Goal: Task Accomplishment & Management: Manage account settings

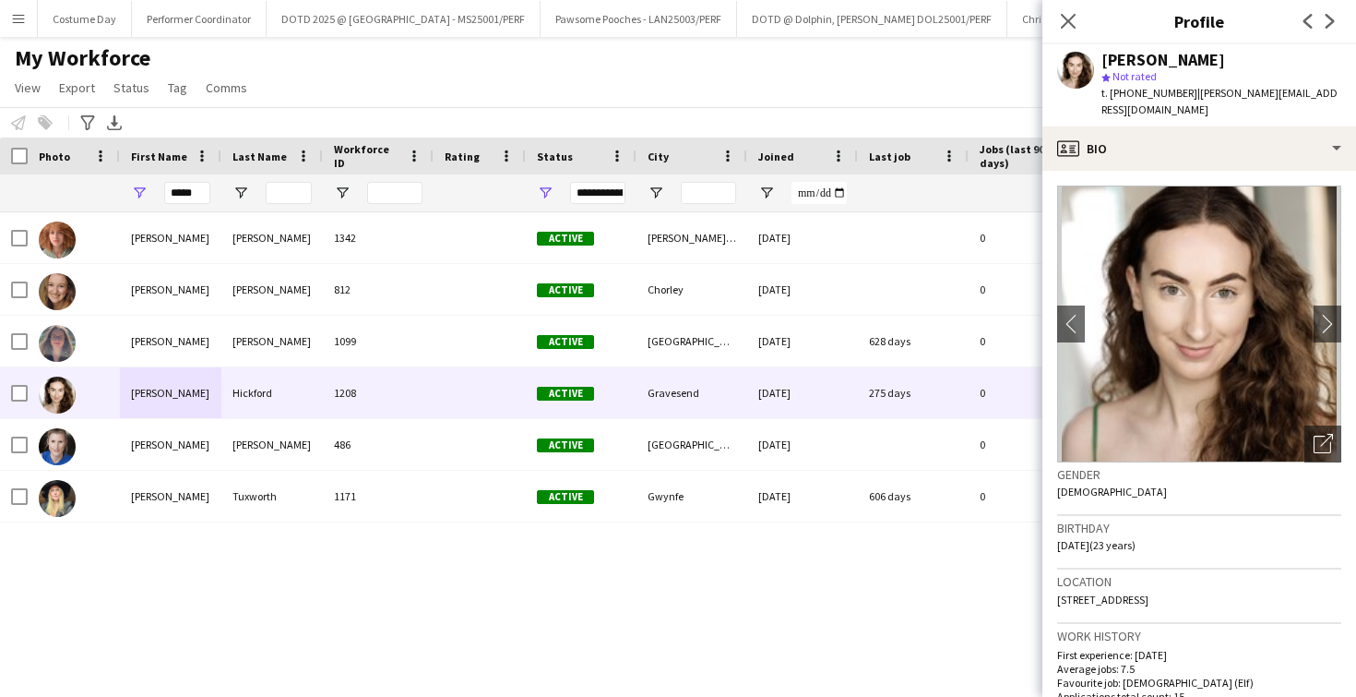
scroll to position [0, 1449]
click at [1075, 20] on icon "Close pop-in" at bounding box center [1068, 21] width 18 height 18
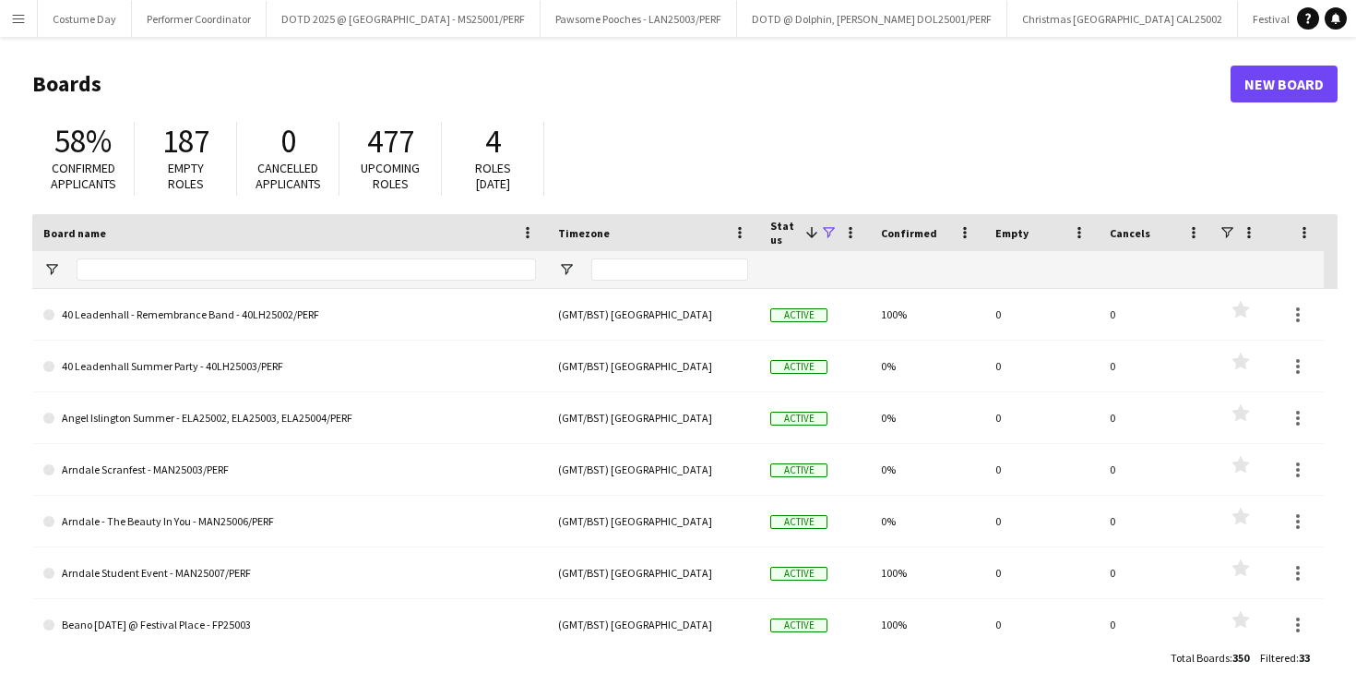
scroll to position [157, 0]
click at [15, 21] on app-icon "Menu" at bounding box center [18, 18] width 15 height 15
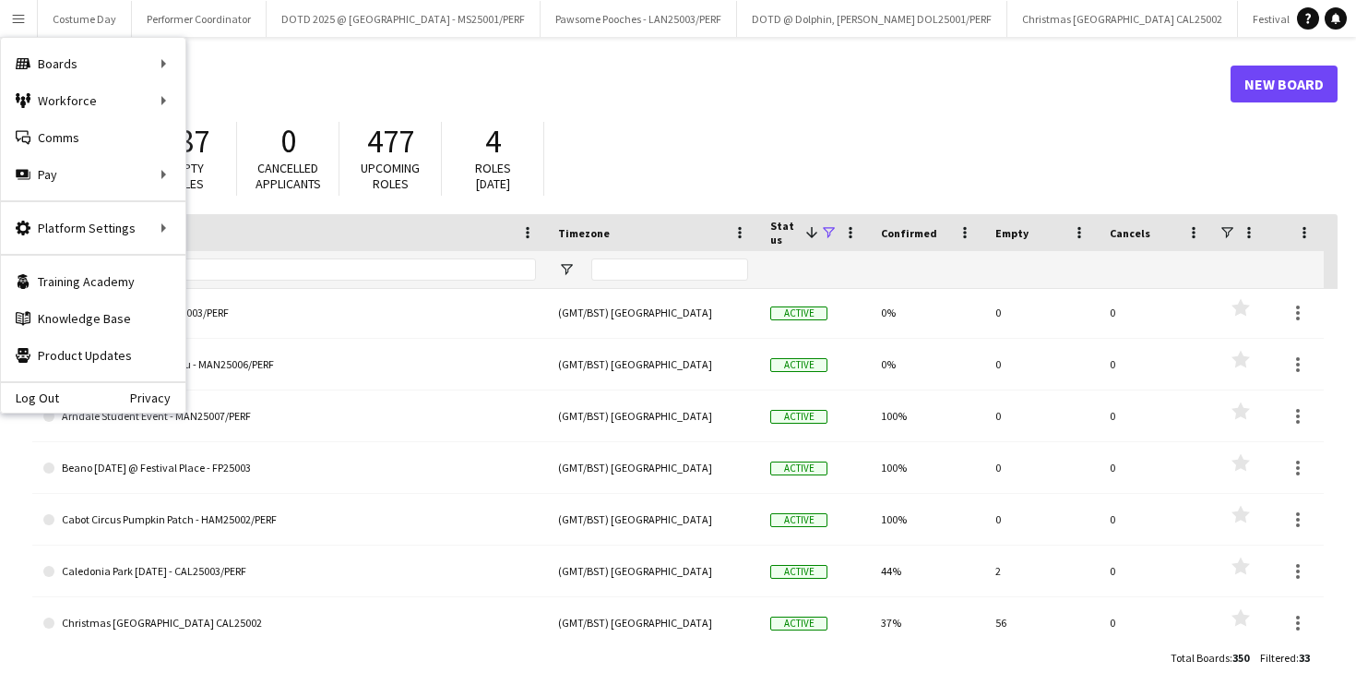
click at [15, 21] on app-icon "Menu" at bounding box center [18, 18] width 15 height 15
click at [832, 231] on span at bounding box center [828, 232] width 17 height 17
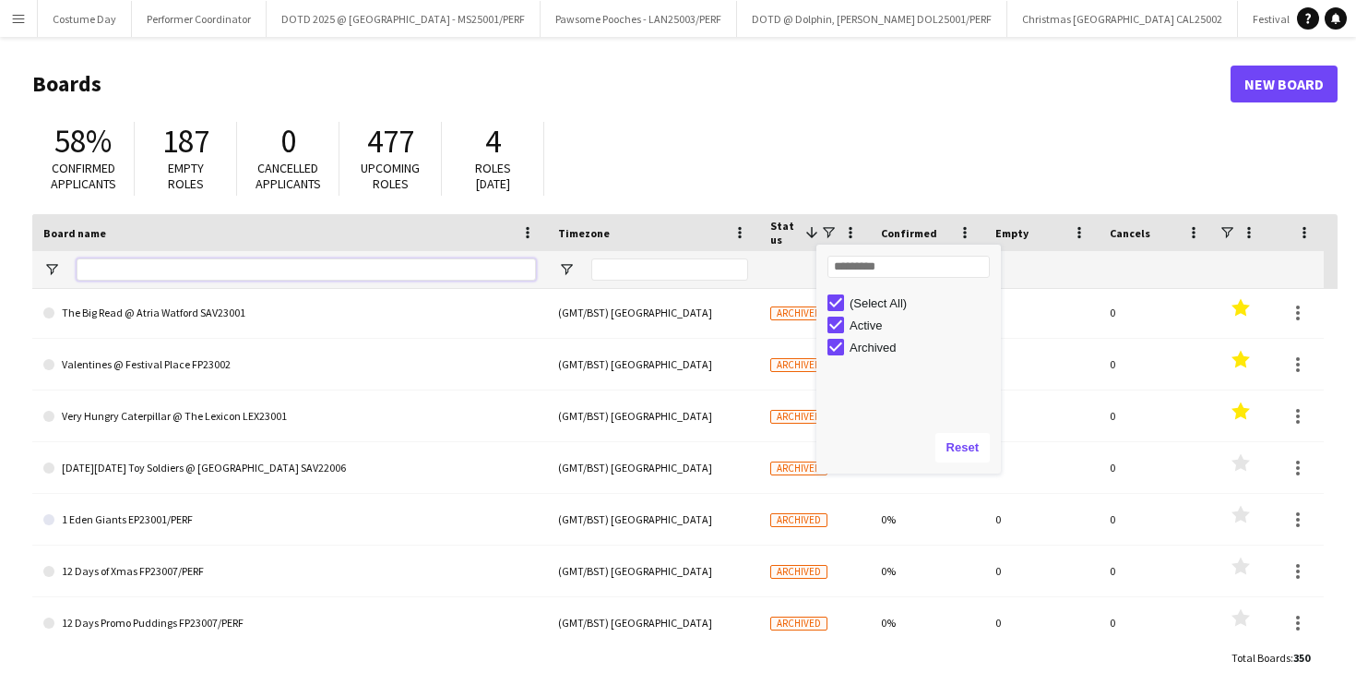
click at [270, 268] on input "Board name Filter Input" at bounding box center [306, 269] width 459 height 22
type input "*"
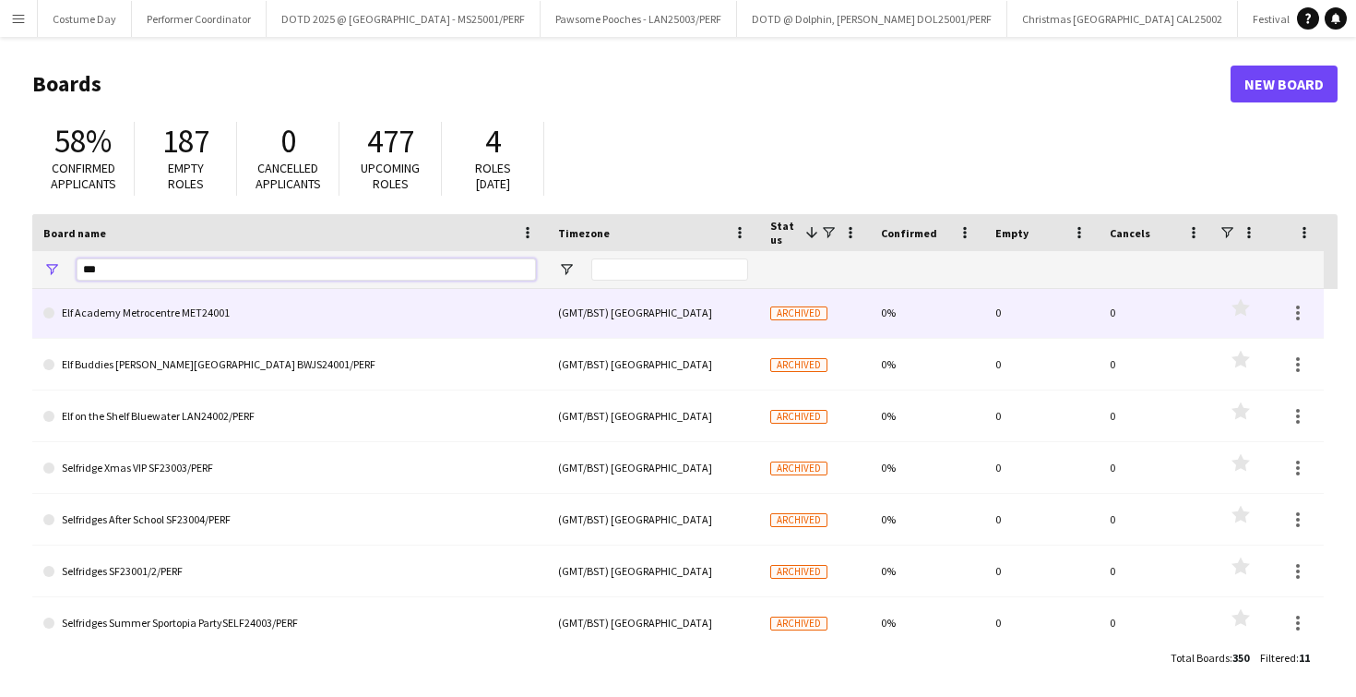
type input "***"
click at [242, 317] on link "Elf Academy Metrocentre MET24001" at bounding box center [289, 313] width 493 height 52
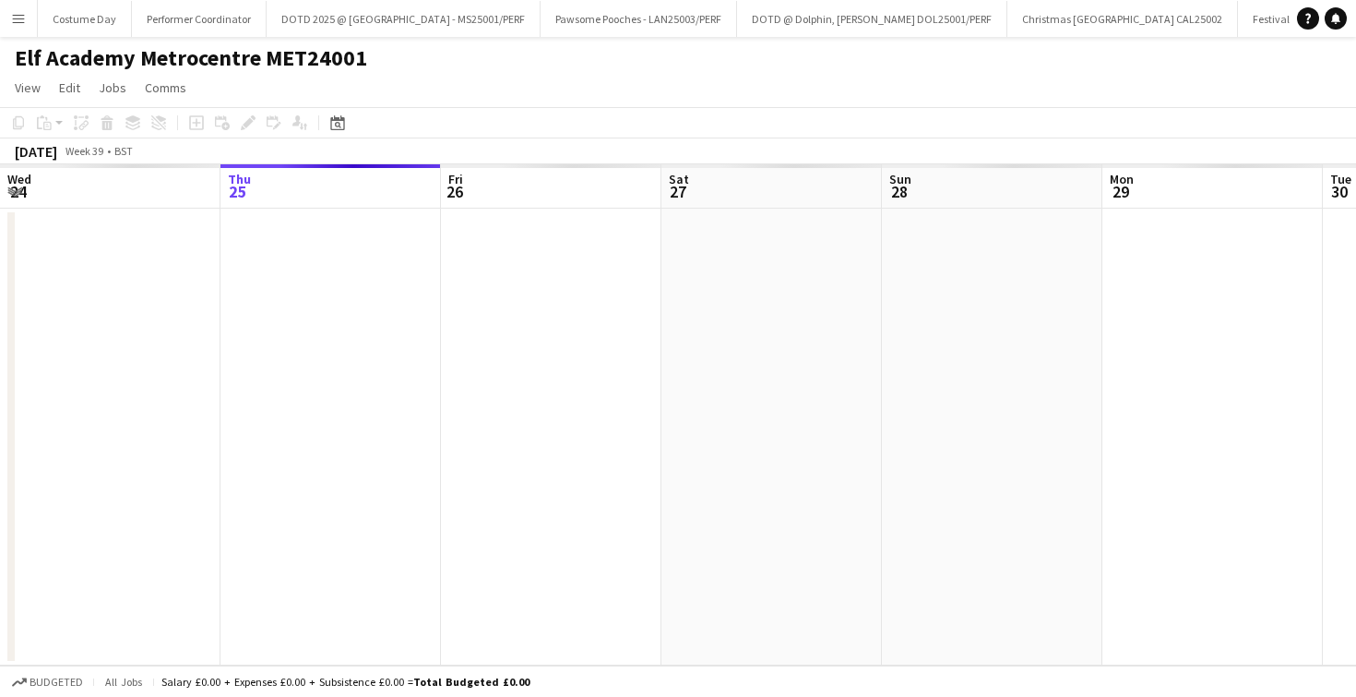
scroll to position [0, 1329]
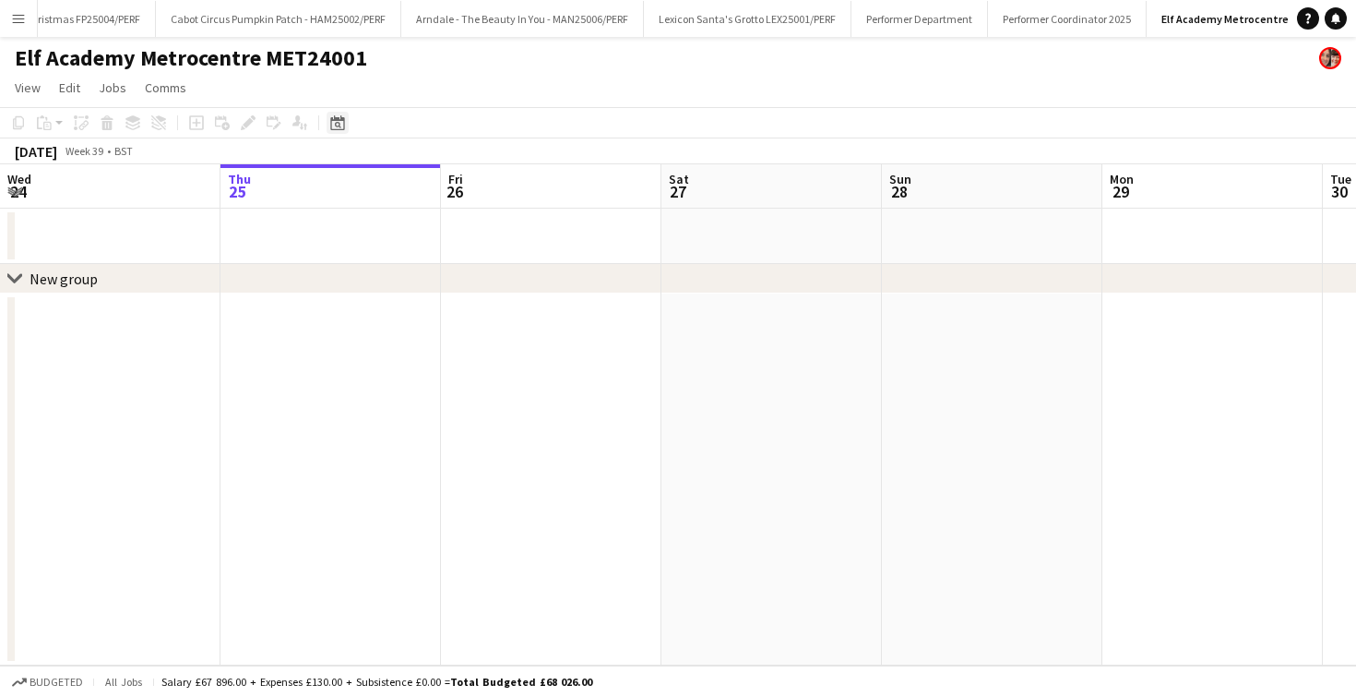
click at [343, 116] on icon "Date picker" at bounding box center [337, 122] width 15 height 15
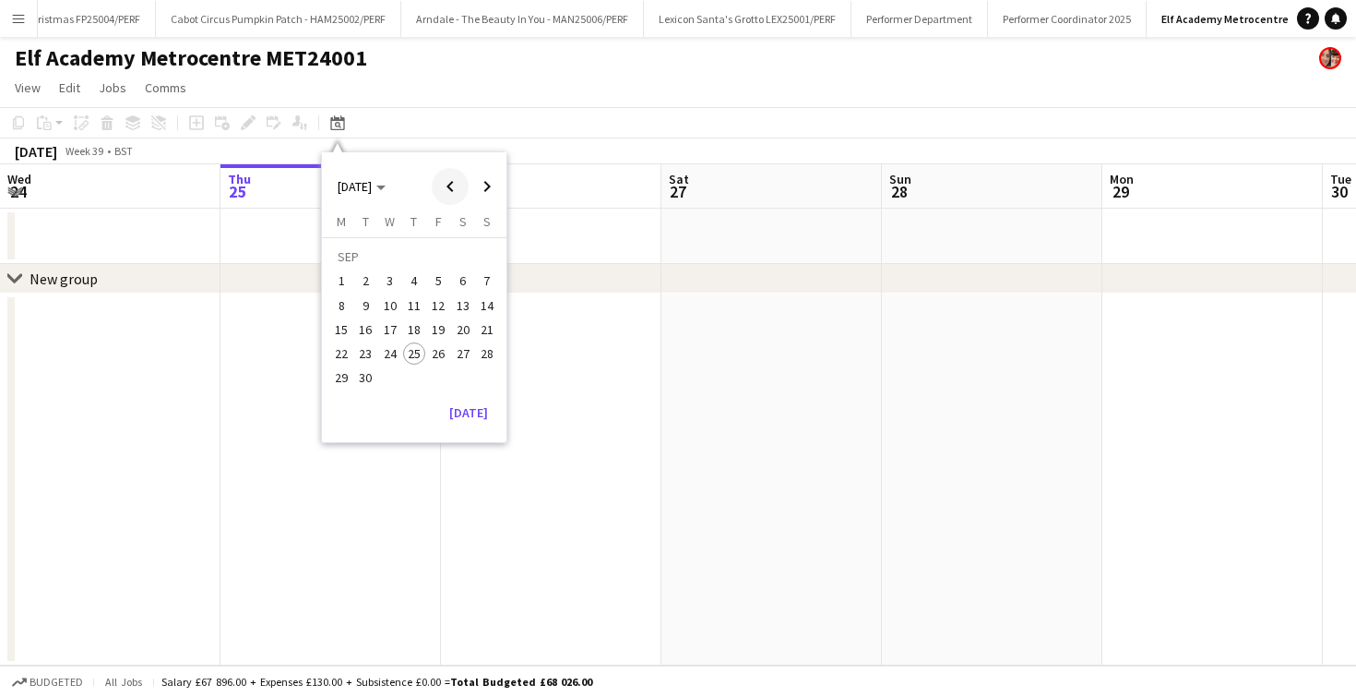
click at [439, 190] on span "Previous month" at bounding box center [450, 186] width 37 height 37
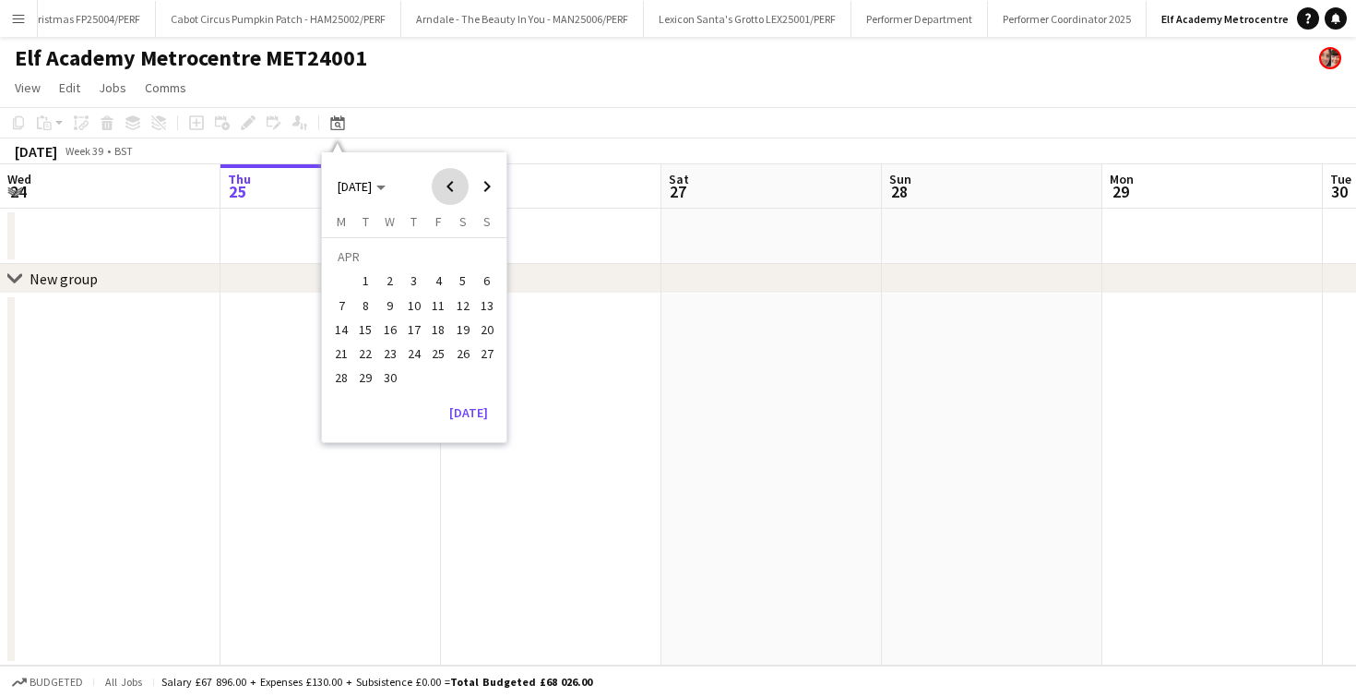
click at [439, 190] on span "Previous month" at bounding box center [450, 186] width 37 height 37
click at [358, 340] on span "17" at bounding box center [366, 334] width 22 height 22
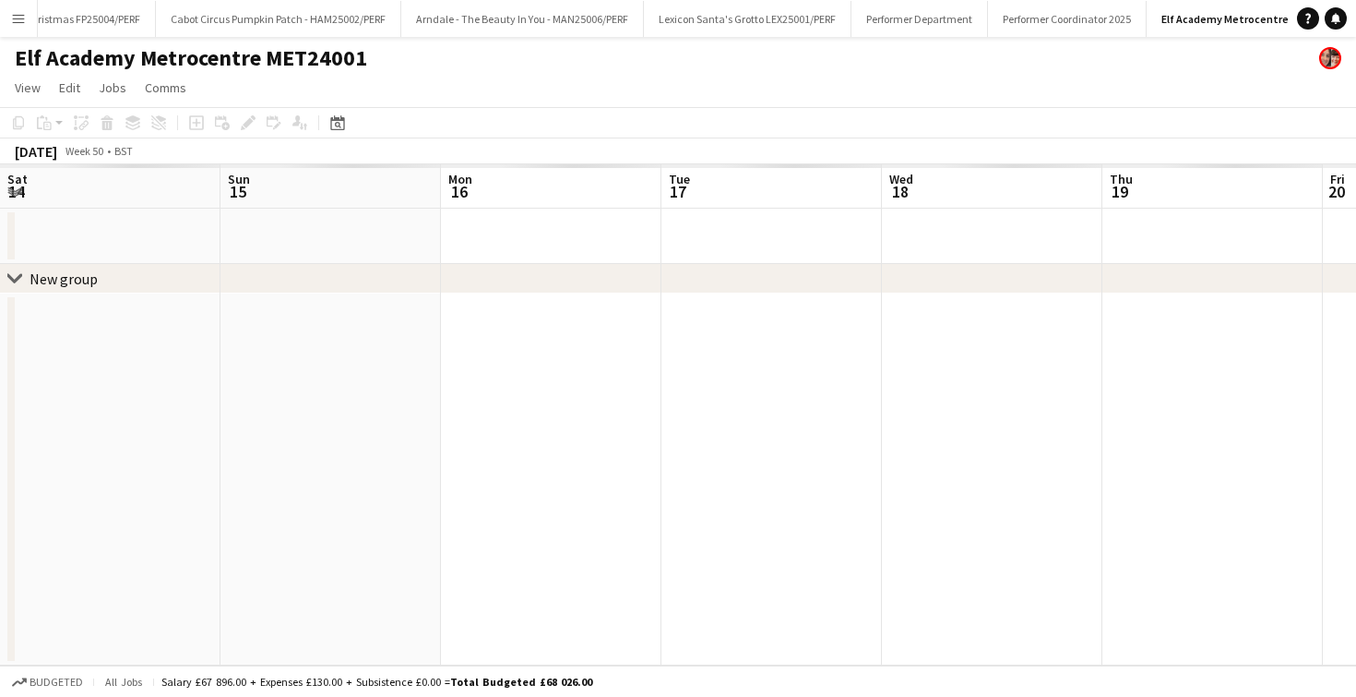
scroll to position [0, 635]
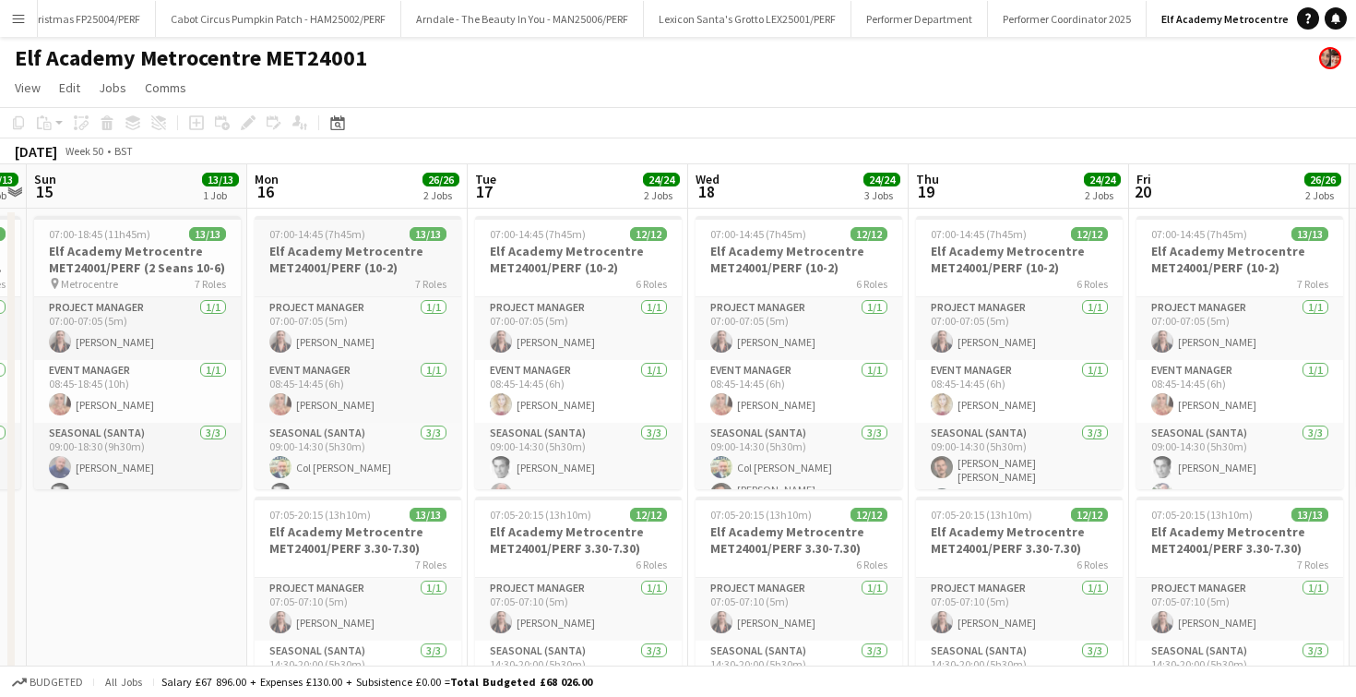
click at [356, 286] on div "7 Roles" at bounding box center [358, 283] width 207 height 15
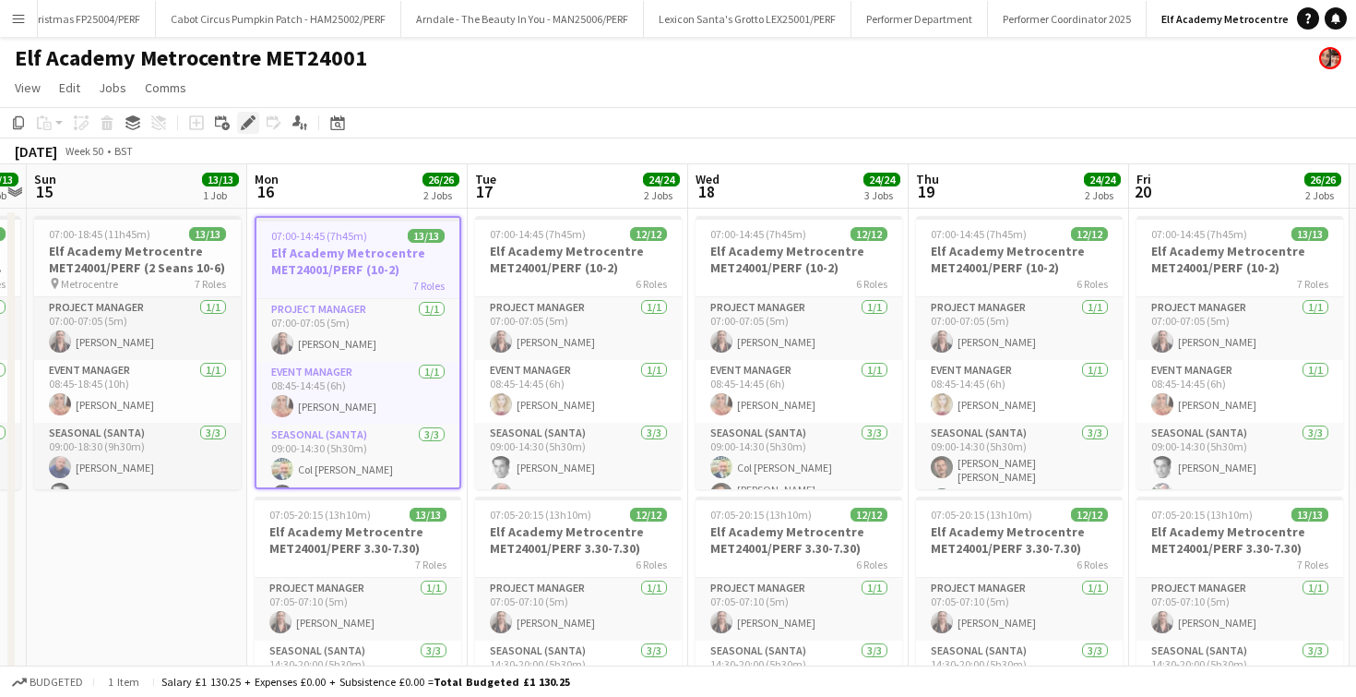
click at [249, 121] on icon at bounding box center [248, 123] width 10 height 10
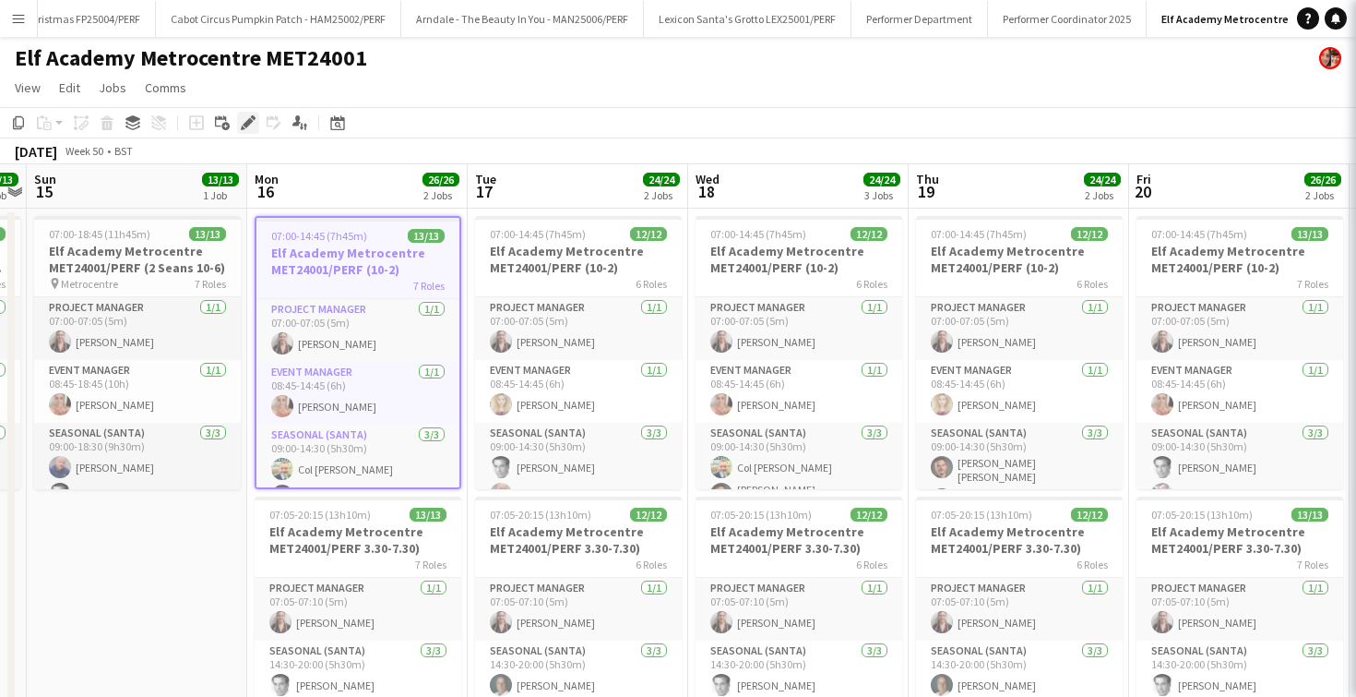
type input "**********"
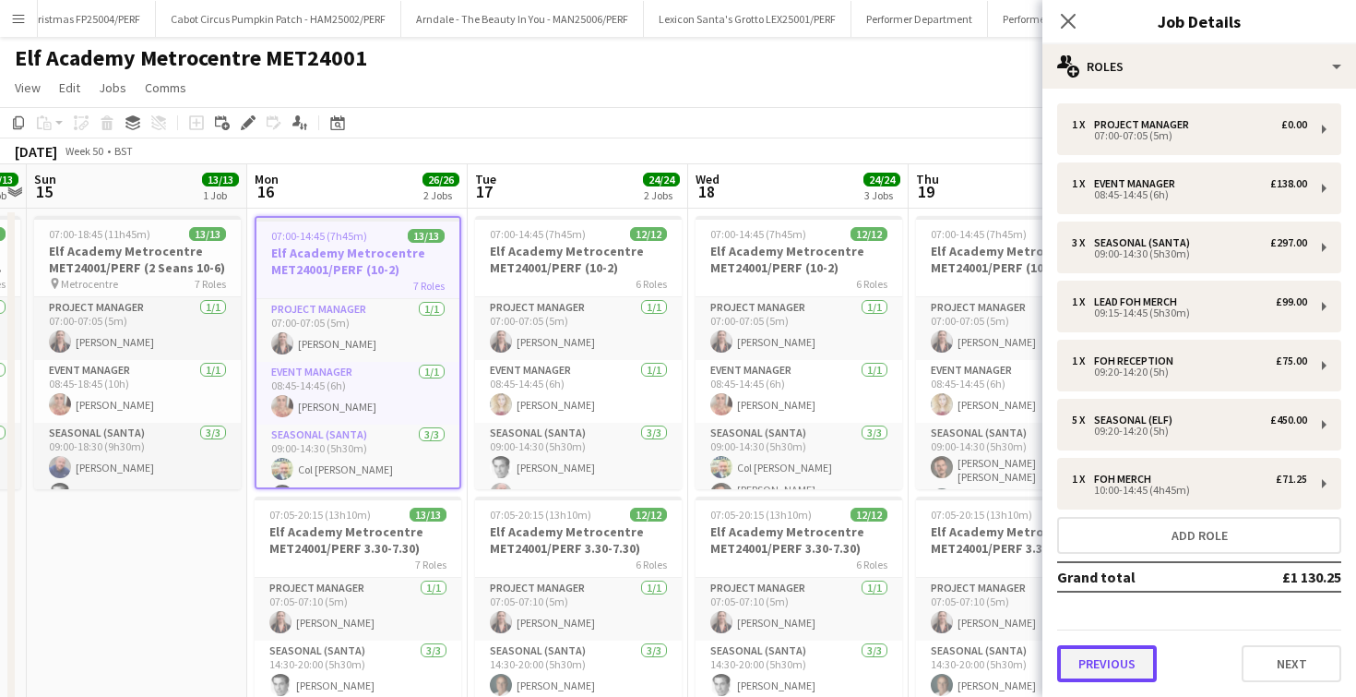
click at [1120, 653] on button "Previous" at bounding box center [1107, 663] width 100 height 37
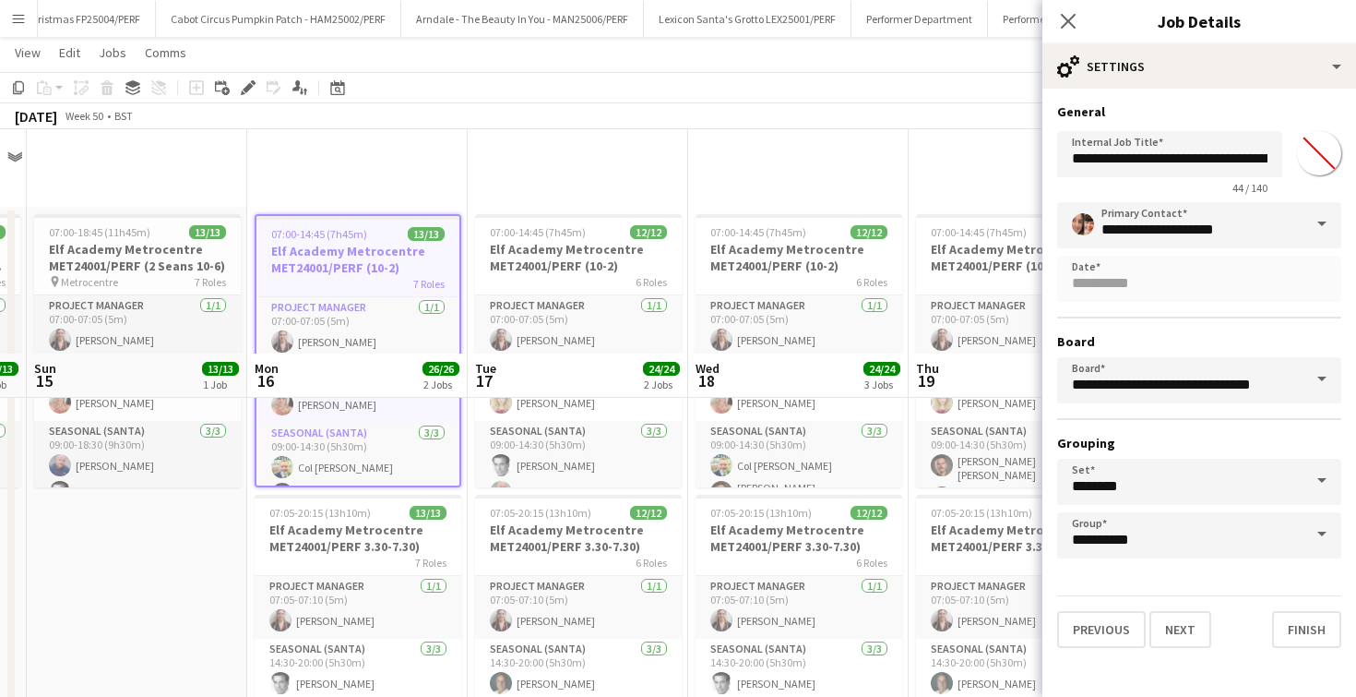
scroll to position [280, 0]
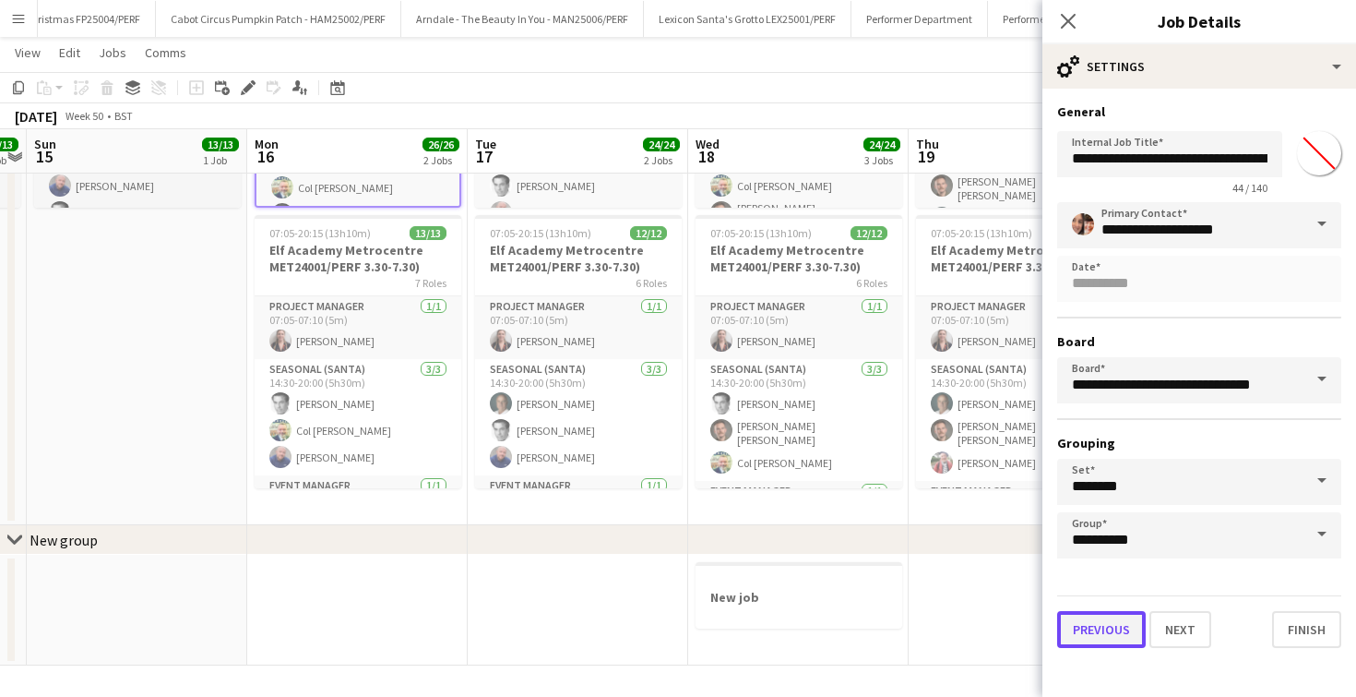
click at [1106, 611] on button "Previous" at bounding box center [1101, 629] width 89 height 37
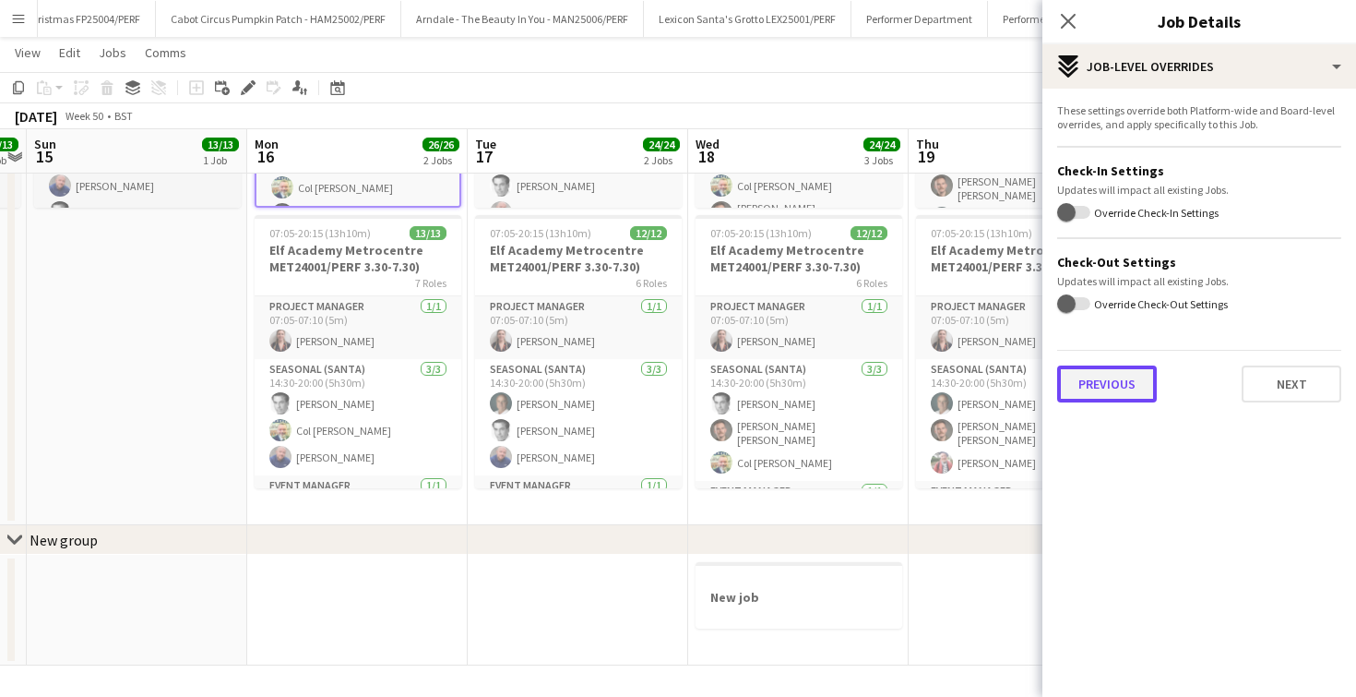
click at [1121, 383] on button "Previous" at bounding box center [1107, 383] width 100 height 37
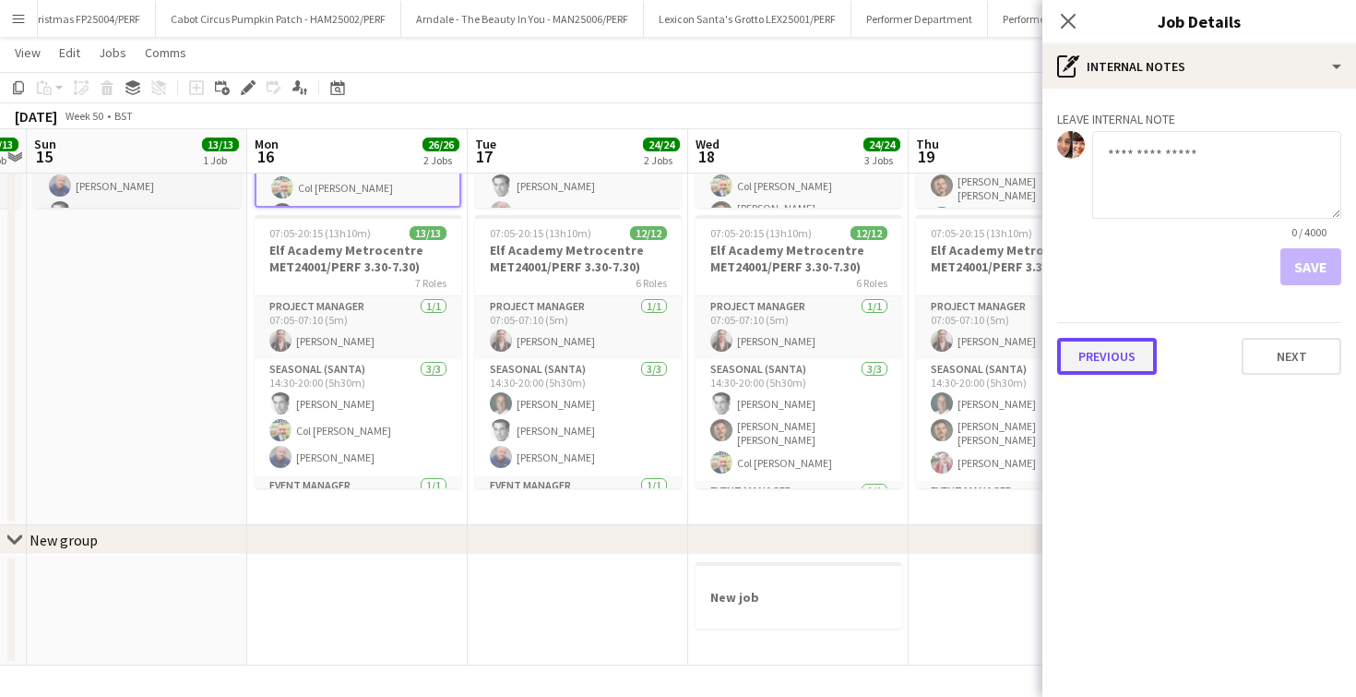
click at [1115, 364] on button "Previous" at bounding box center [1107, 356] width 100 height 37
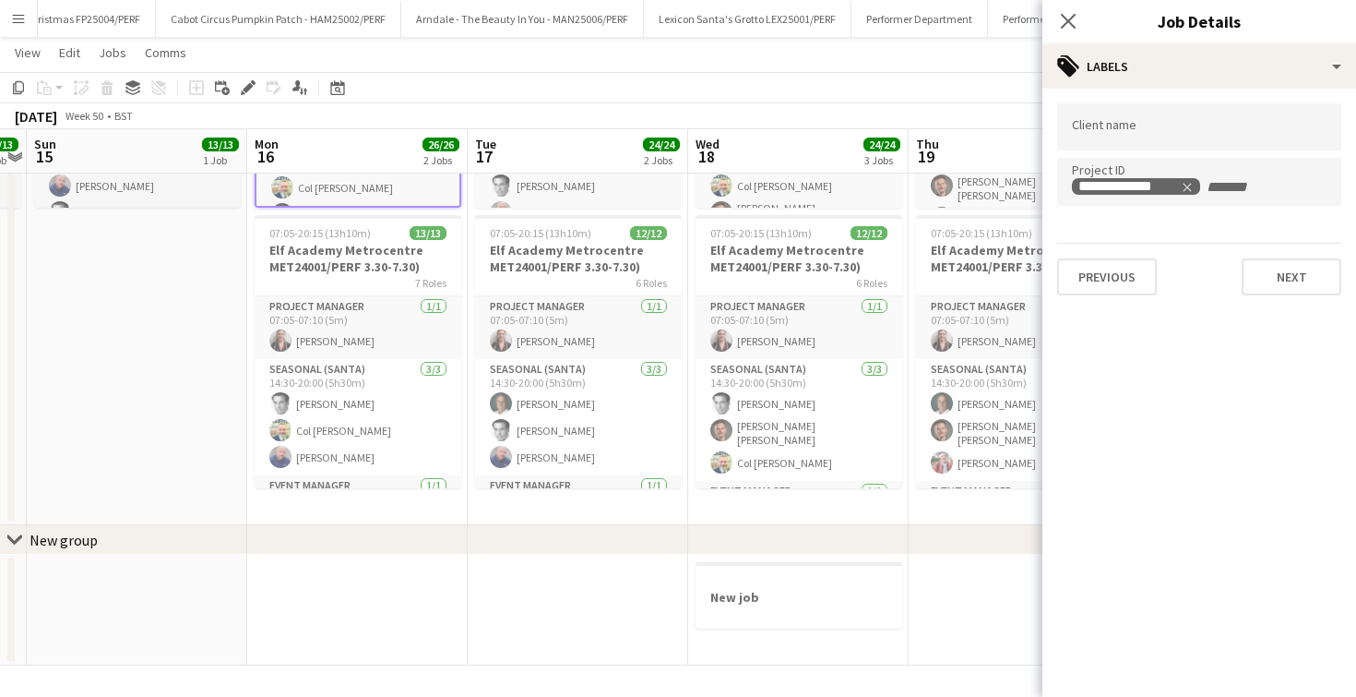
click at [1118, 296] on div "**********" at bounding box center [1200, 199] width 314 height 221
click at [1118, 283] on button "Previous" at bounding box center [1107, 276] width 100 height 37
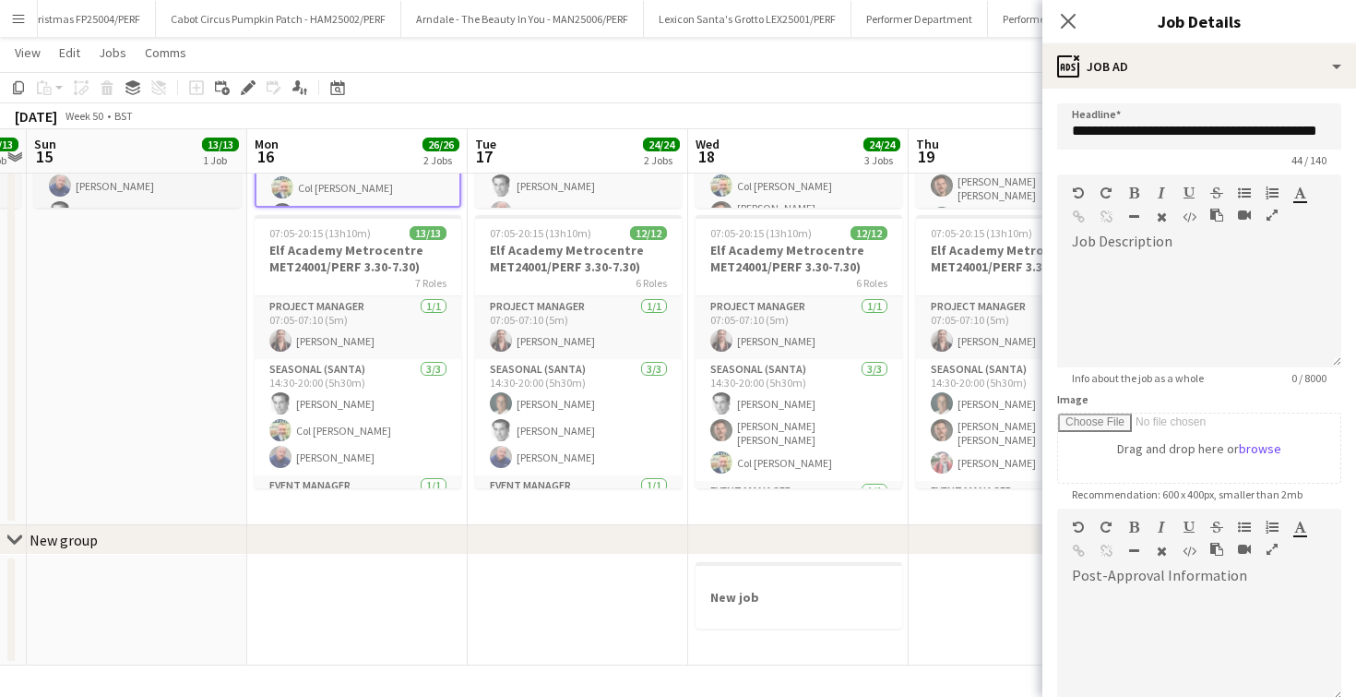
scroll to position [400, 0]
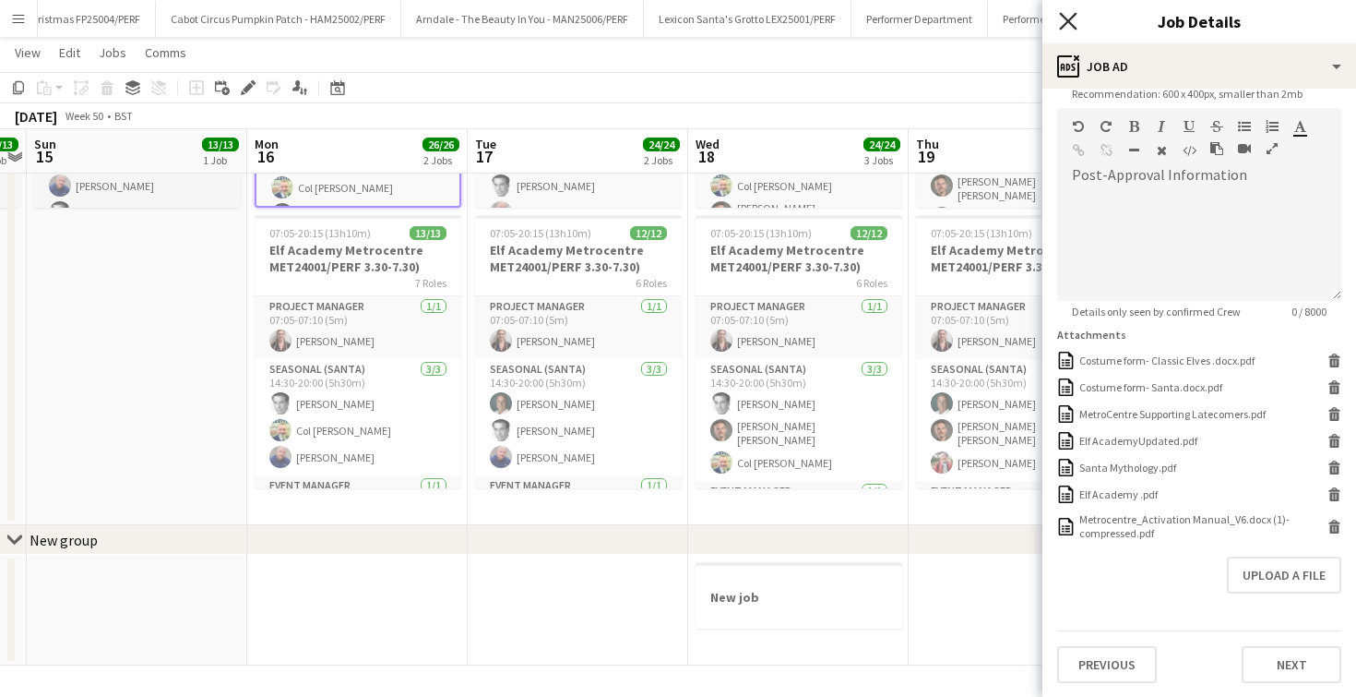
click at [1068, 25] on icon "Close pop-in" at bounding box center [1068, 21] width 18 height 18
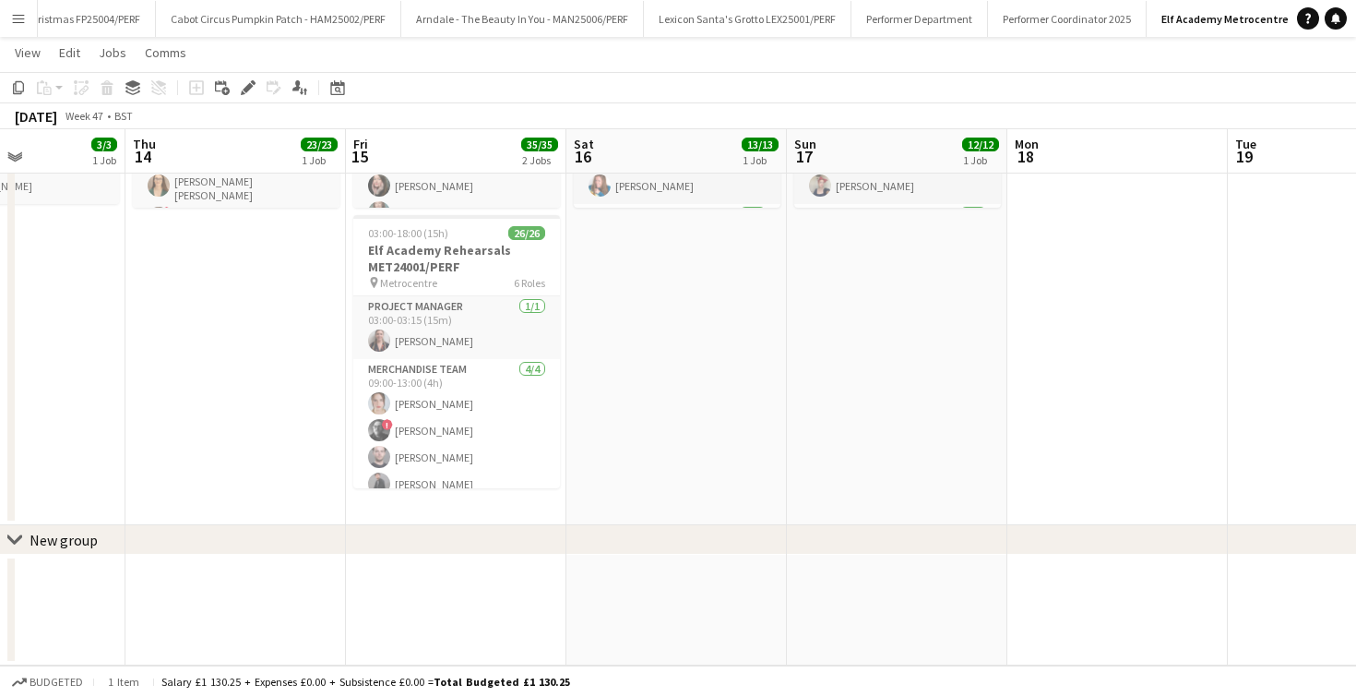
scroll to position [0, 579]
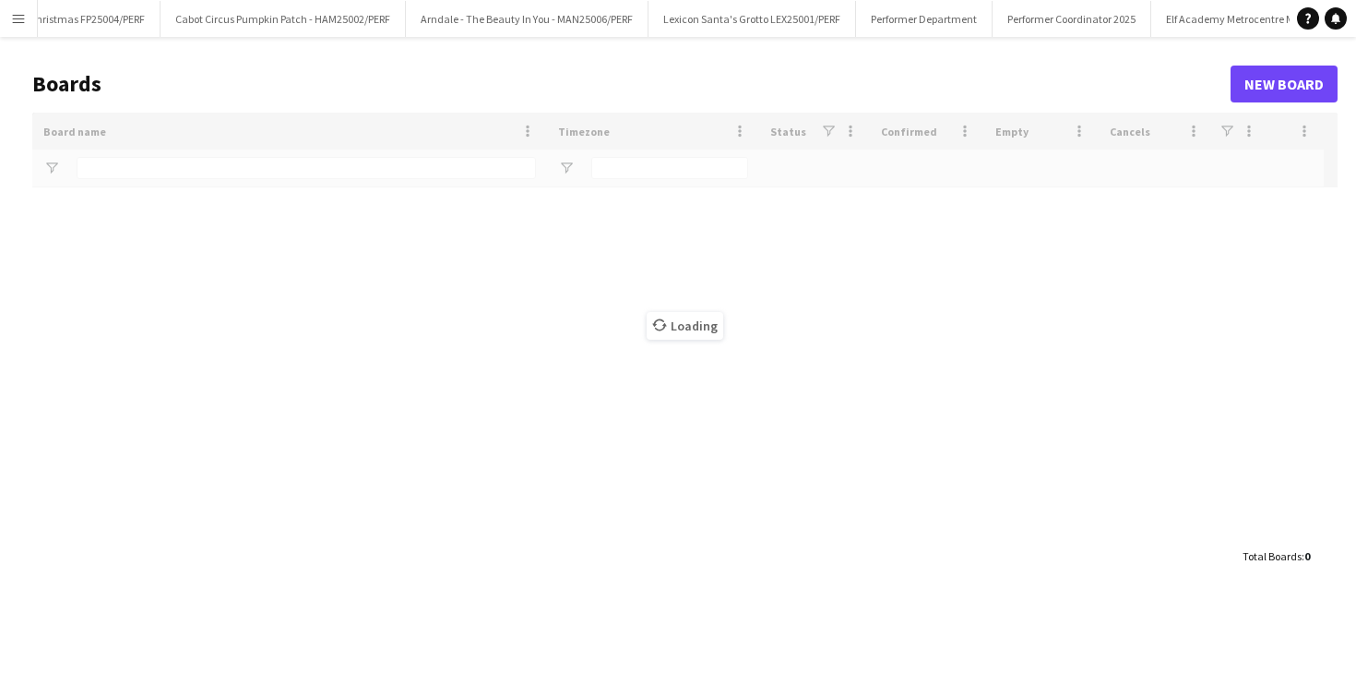
type input "***"
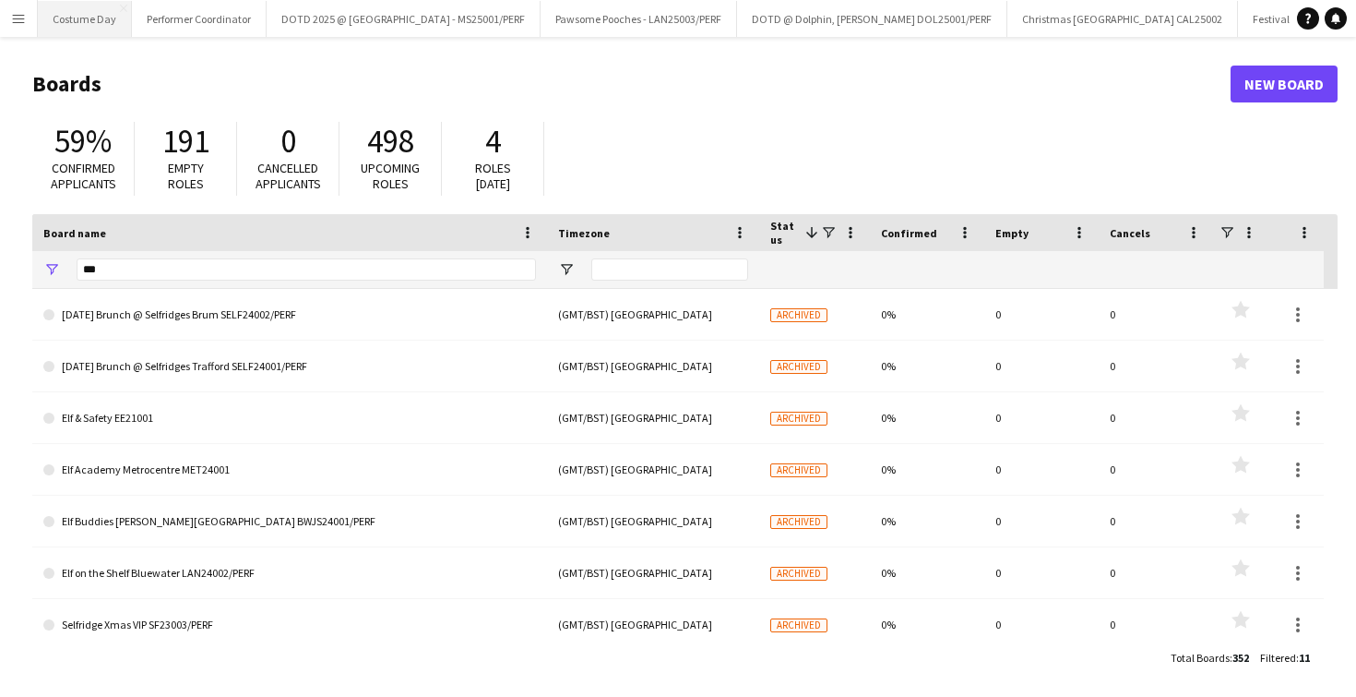
click at [76, 22] on button "Costume Day Close" at bounding box center [85, 19] width 94 height 36
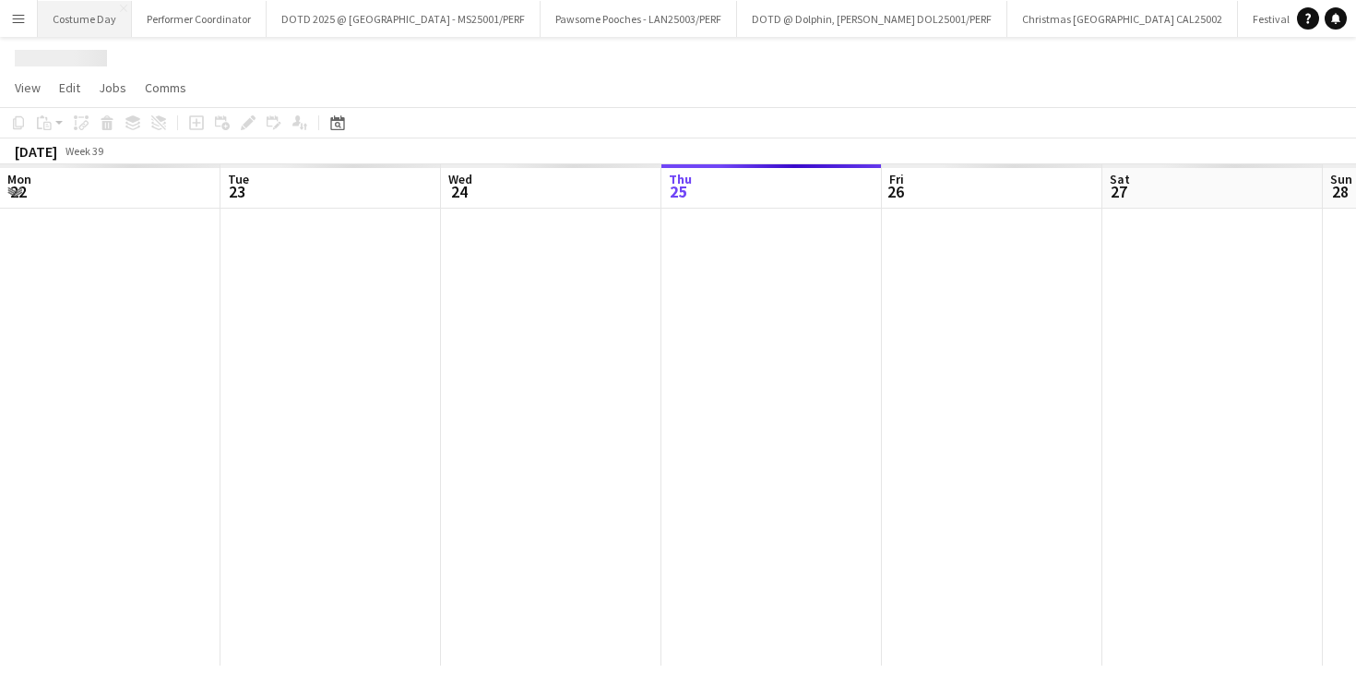
scroll to position [0, 441]
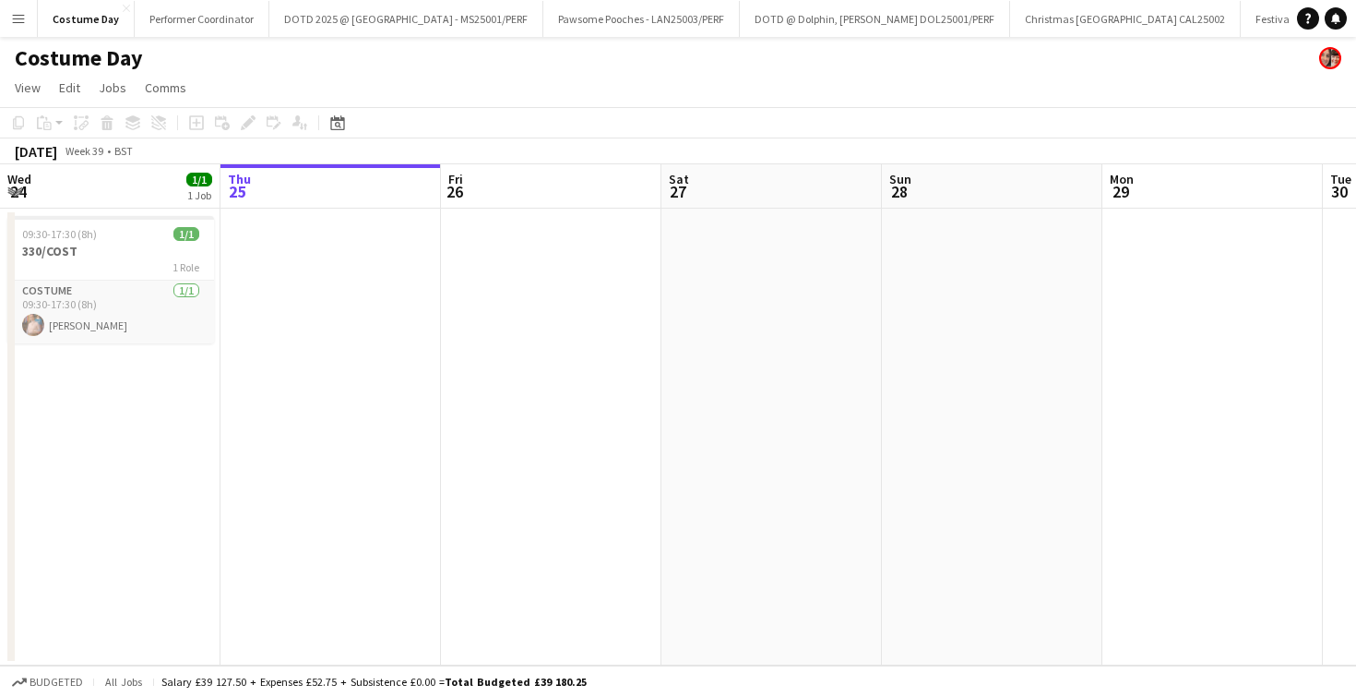
click at [22, 17] on app-icon "Menu" at bounding box center [18, 18] width 15 height 15
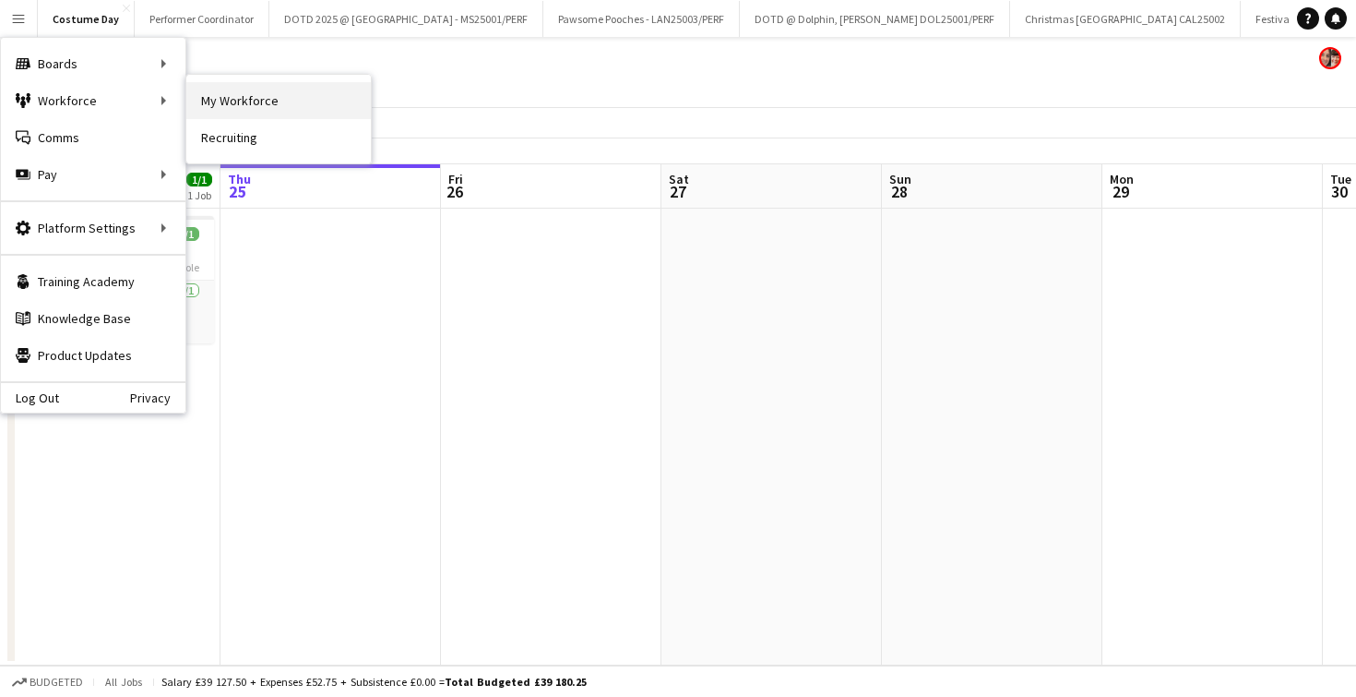
click at [233, 106] on link "My Workforce" at bounding box center [278, 100] width 185 height 37
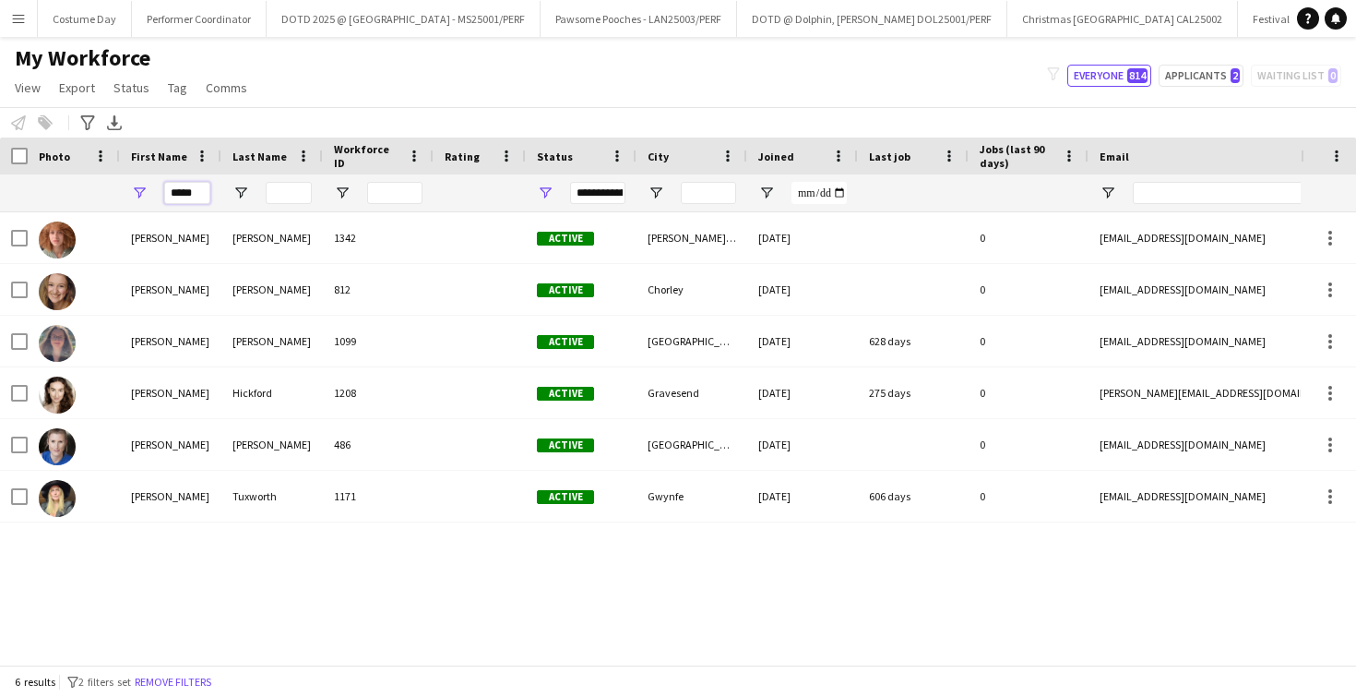
click at [205, 190] on input "*****" at bounding box center [187, 193] width 46 height 22
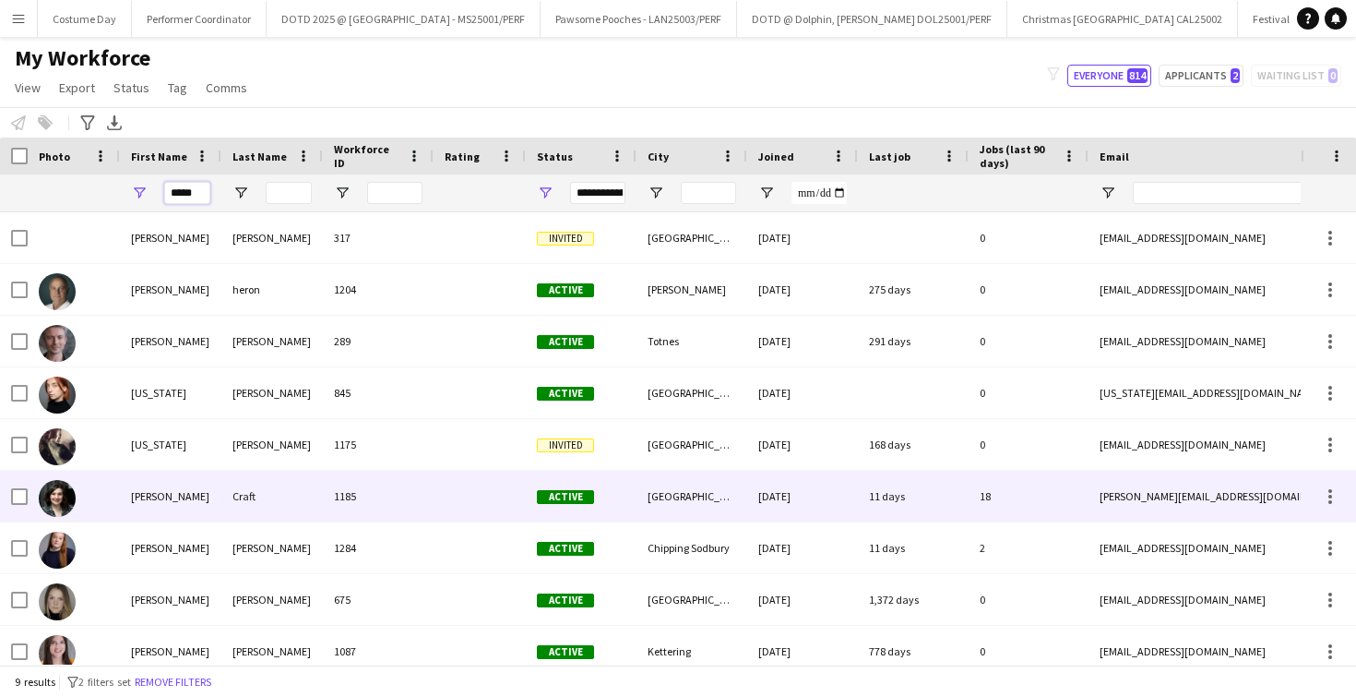
type input "*****"
click at [248, 444] on div "[PERSON_NAME]" at bounding box center [271, 444] width 101 height 51
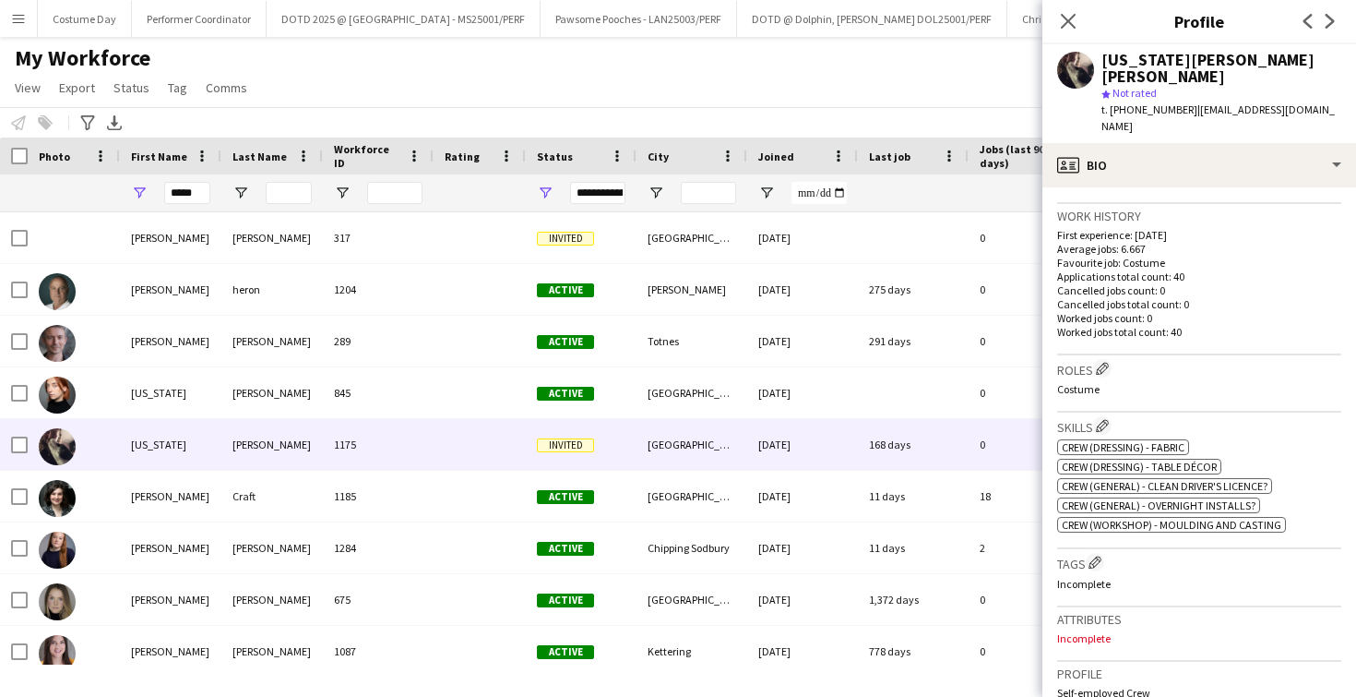
scroll to position [812, 0]
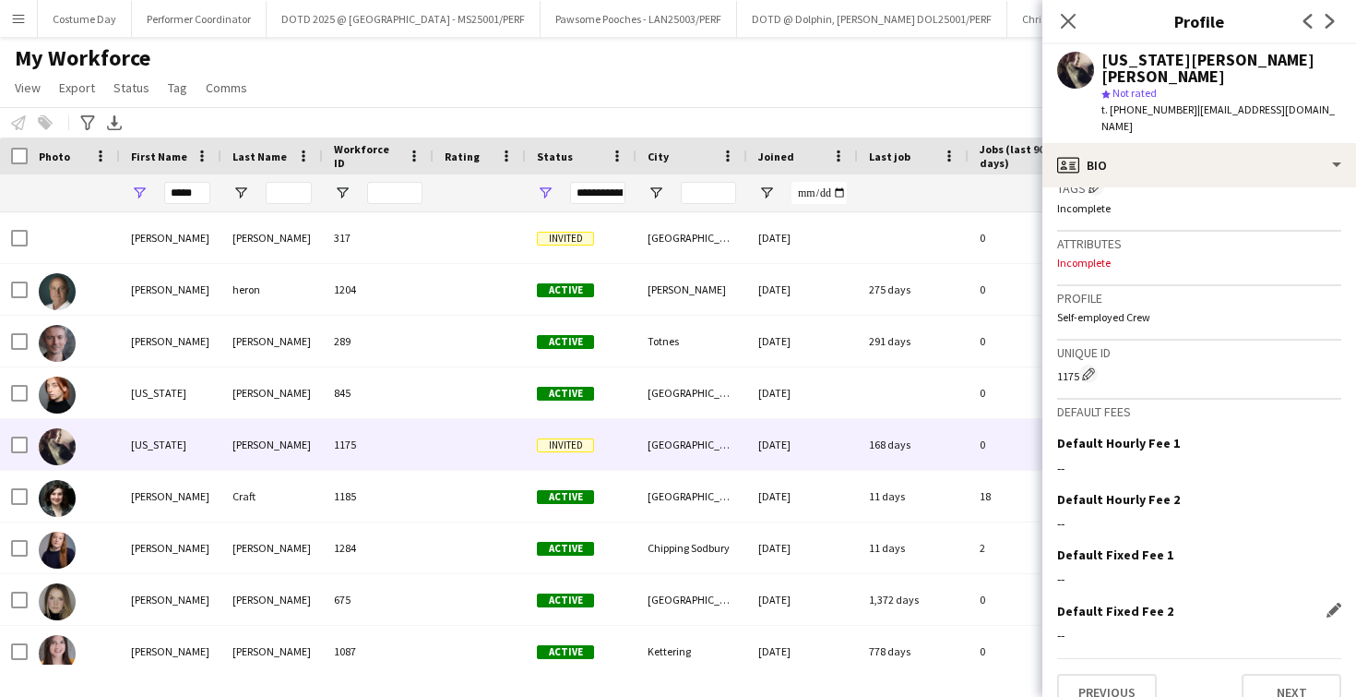
click at [1132, 627] on div "Default Fixed Fee 2 Edit this field --" at bounding box center [1199, 629] width 284 height 55
click at [1132, 674] on button "Previous" at bounding box center [1107, 692] width 100 height 37
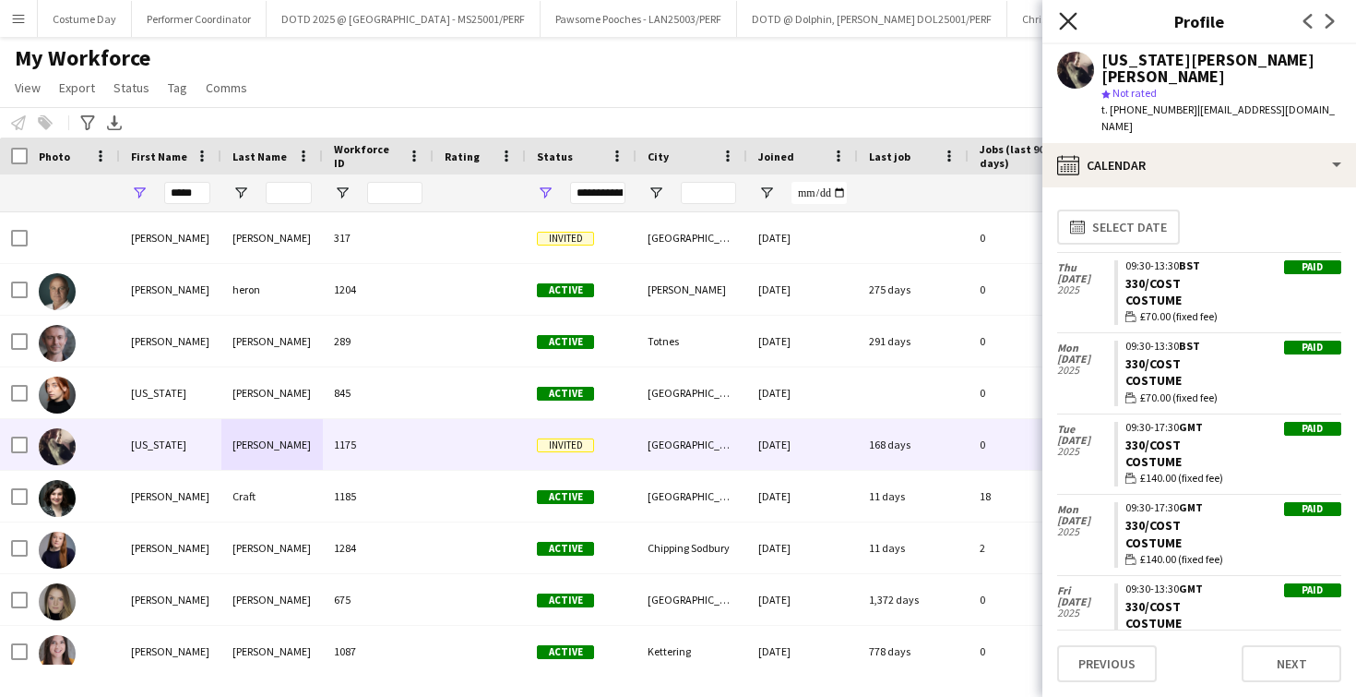
click at [1072, 17] on icon at bounding box center [1068, 21] width 18 height 18
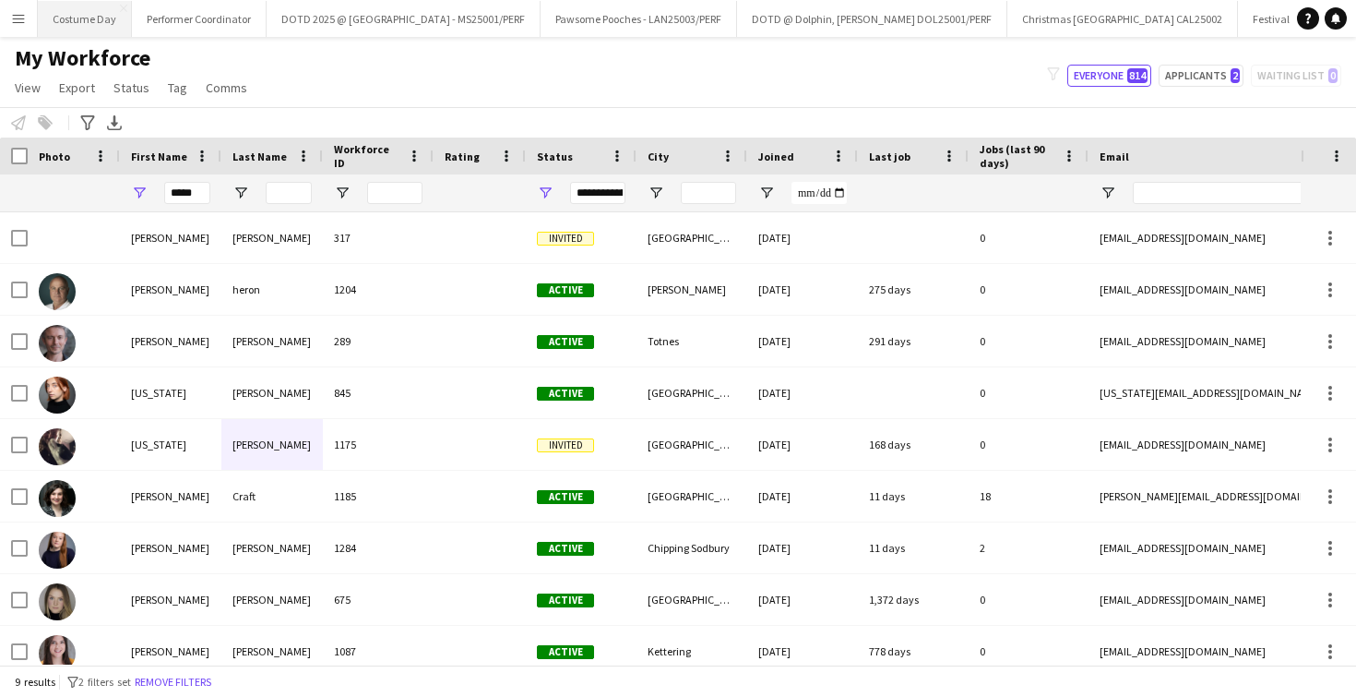
click at [98, 3] on button "Costume Day Close" at bounding box center [85, 19] width 94 height 36
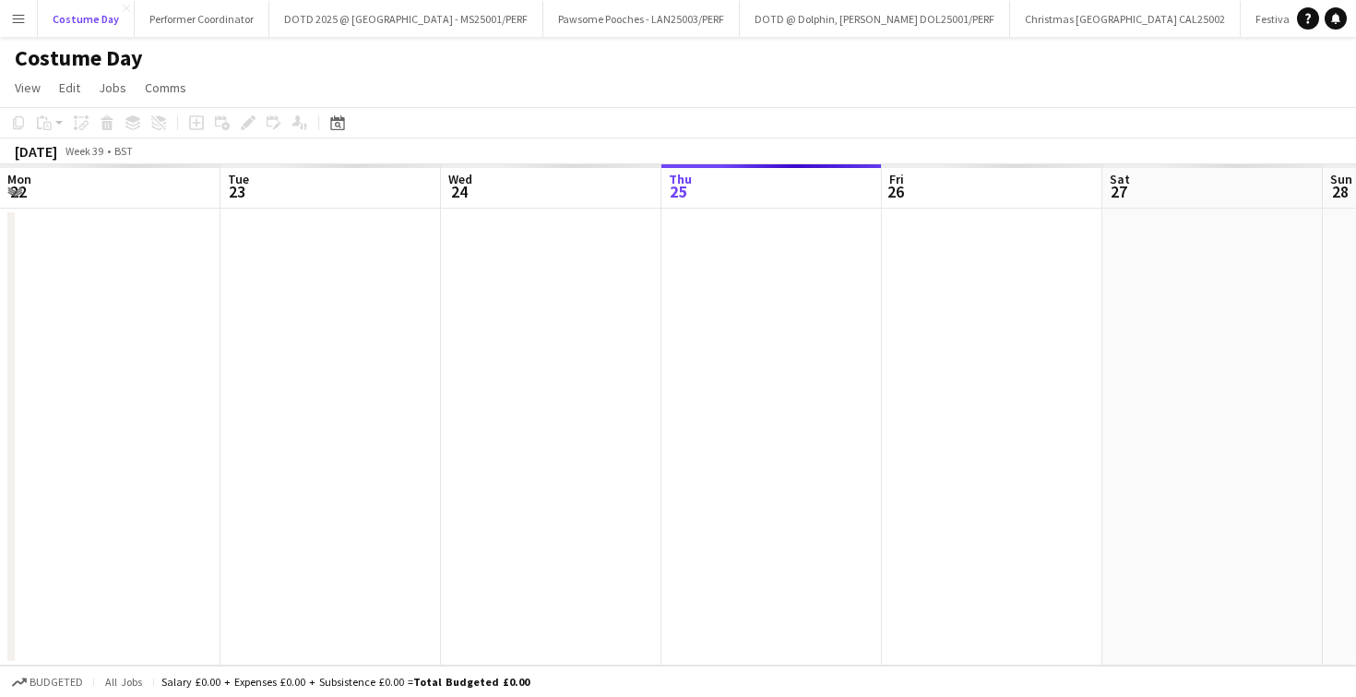
scroll to position [0, 441]
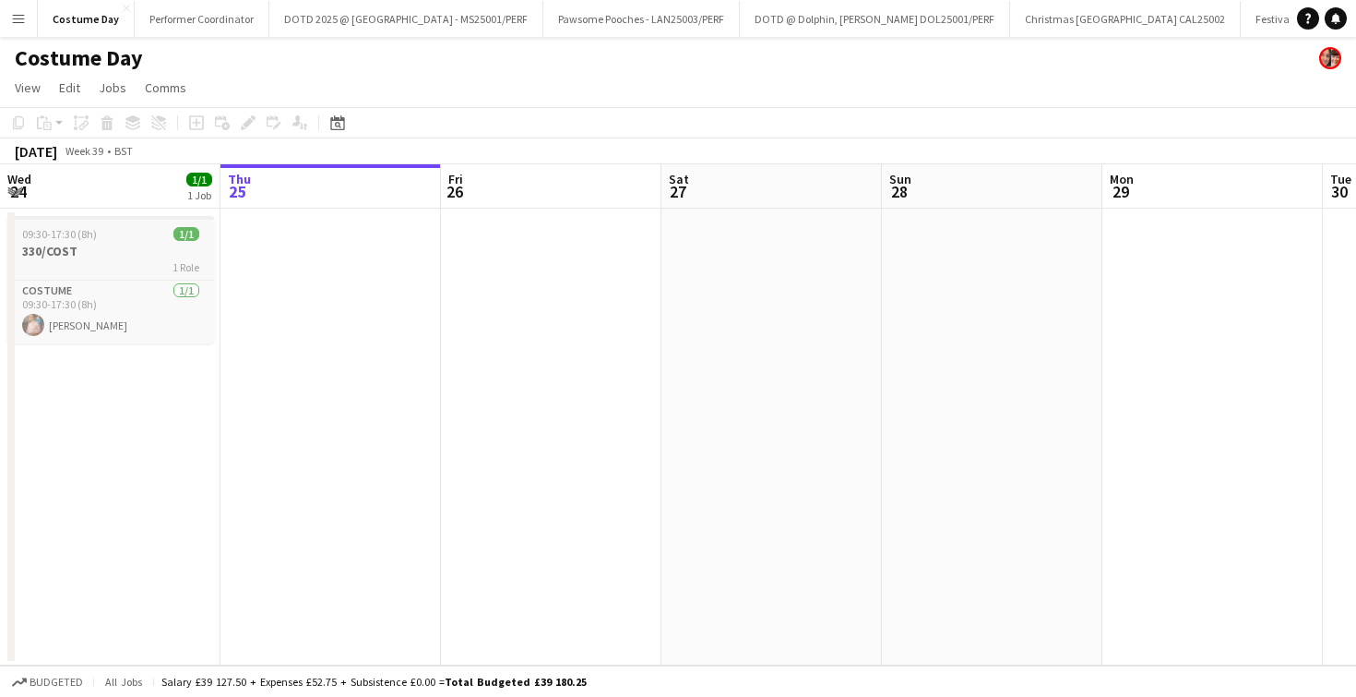
click at [138, 229] on div "09:30-17:30 (8h) 1/1" at bounding box center [110, 234] width 207 height 14
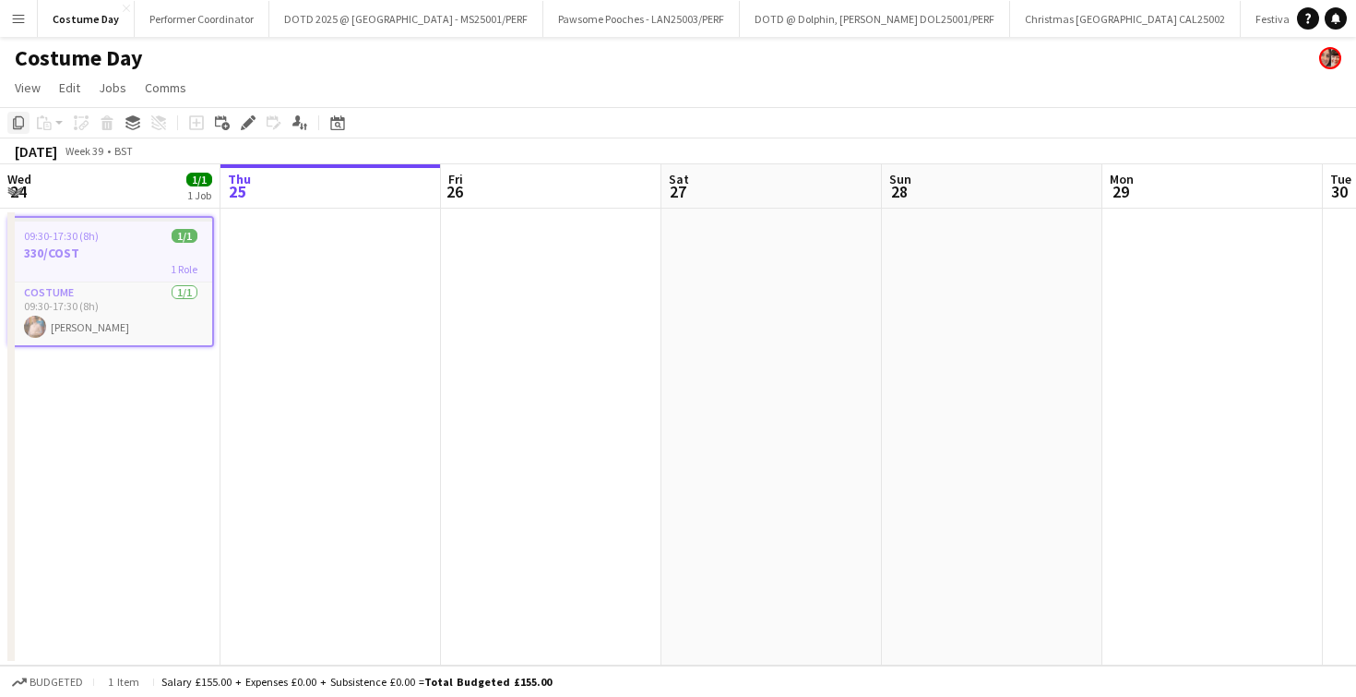
click at [18, 130] on div "Copy" at bounding box center [18, 123] width 22 height 22
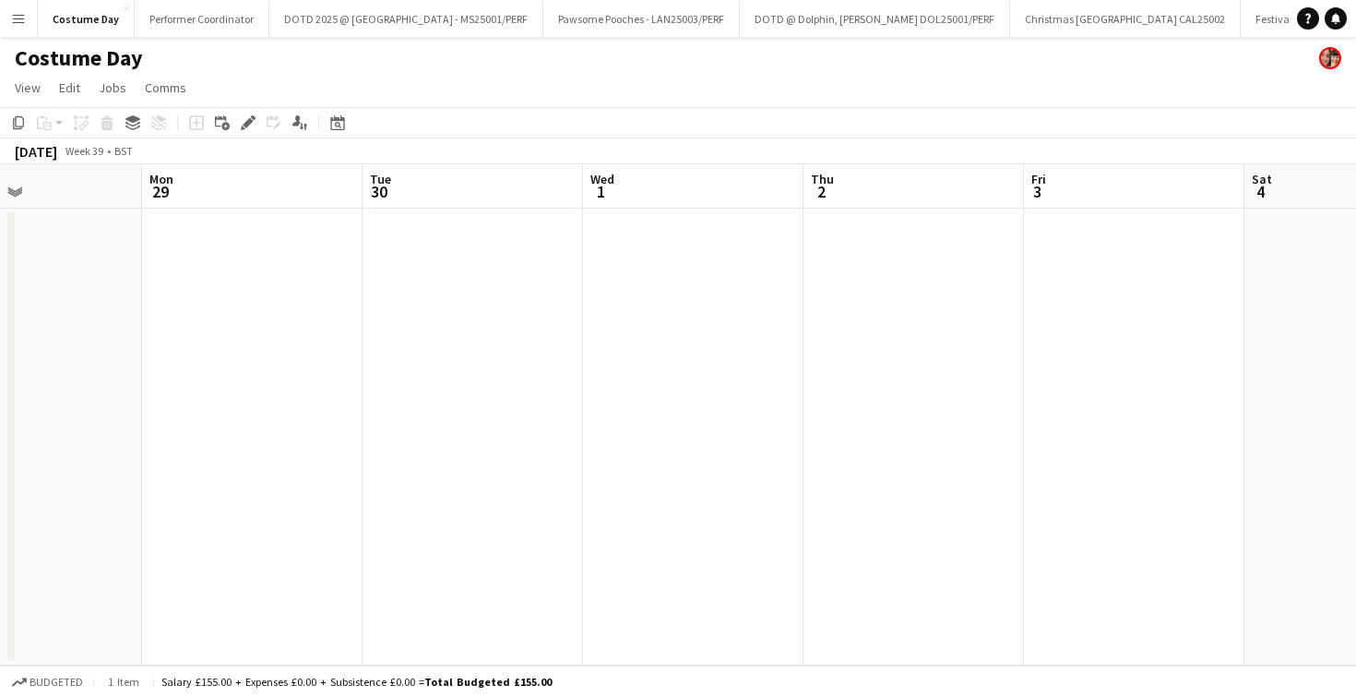
scroll to position [0, 789]
click at [625, 236] on app-date-cell at bounding box center [644, 437] width 221 height 457
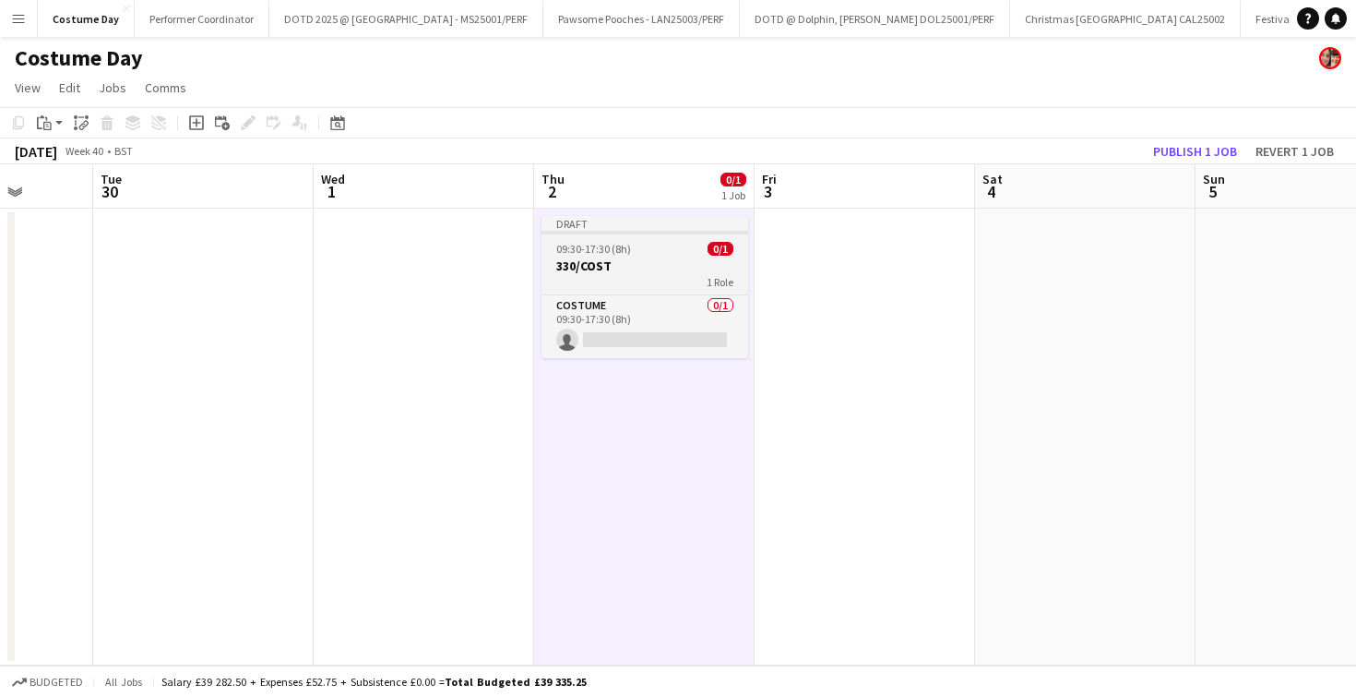
click at [624, 240] on app-job-card "Draft 09:30-17:30 (8h) 0/1 330/COST 1 Role Costume 0/1 09:30-17:30 (8h) single-…" at bounding box center [645, 287] width 207 height 142
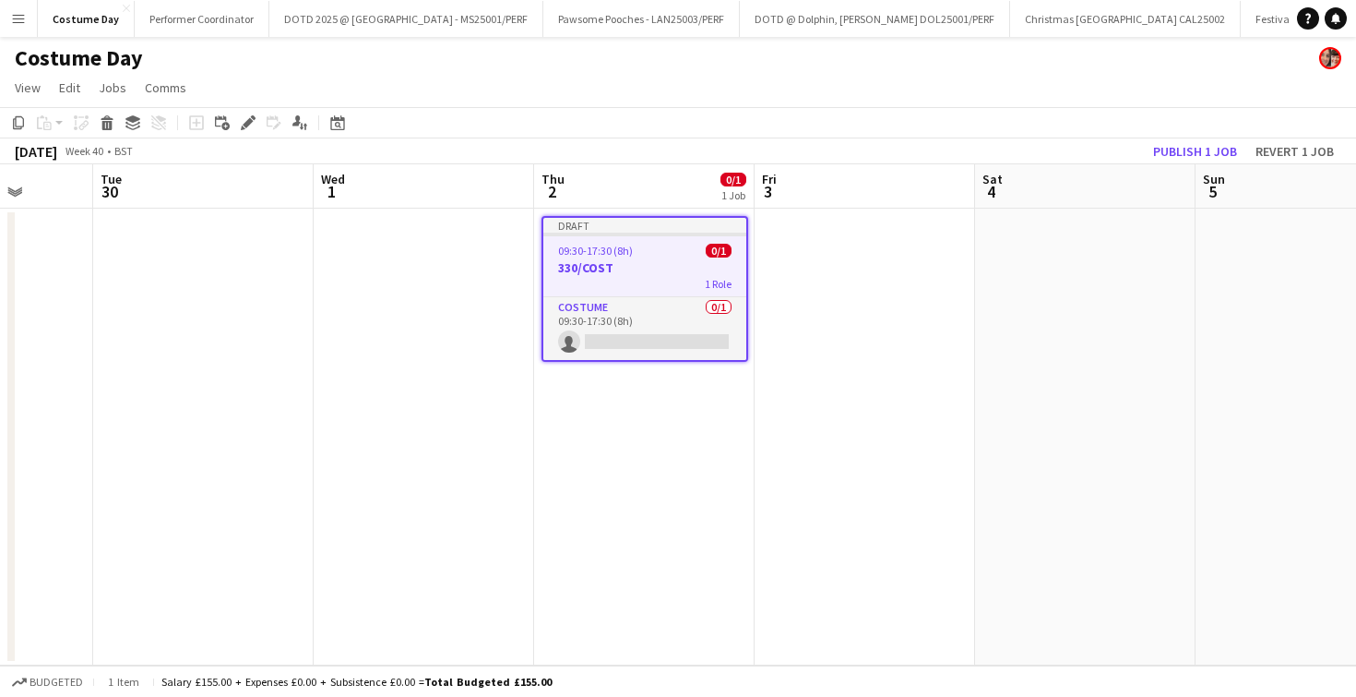
click at [624, 240] on app-job-card "Draft 09:30-17:30 (8h) 0/1 330/COST 1 Role Costume 0/1 09:30-17:30 (8h) single-…" at bounding box center [645, 289] width 207 height 146
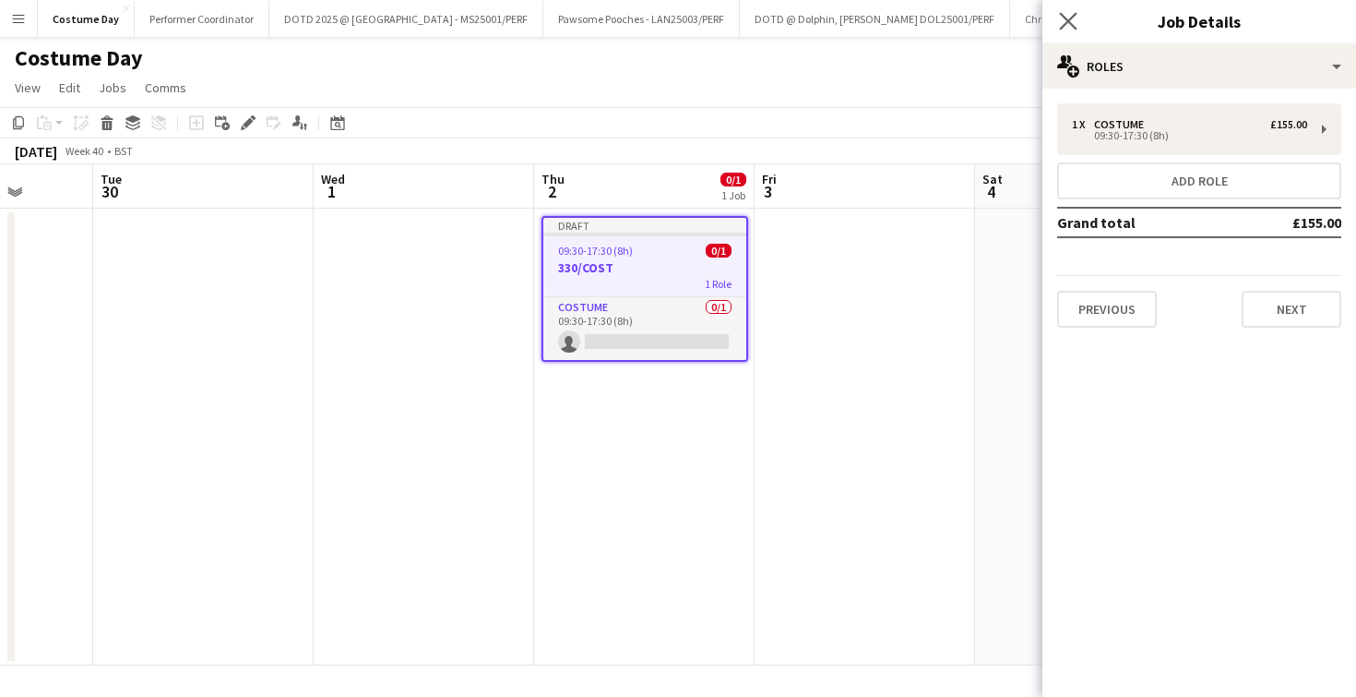
click at [1059, 24] on app-icon "Close pop-in" at bounding box center [1069, 21] width 27 height 27
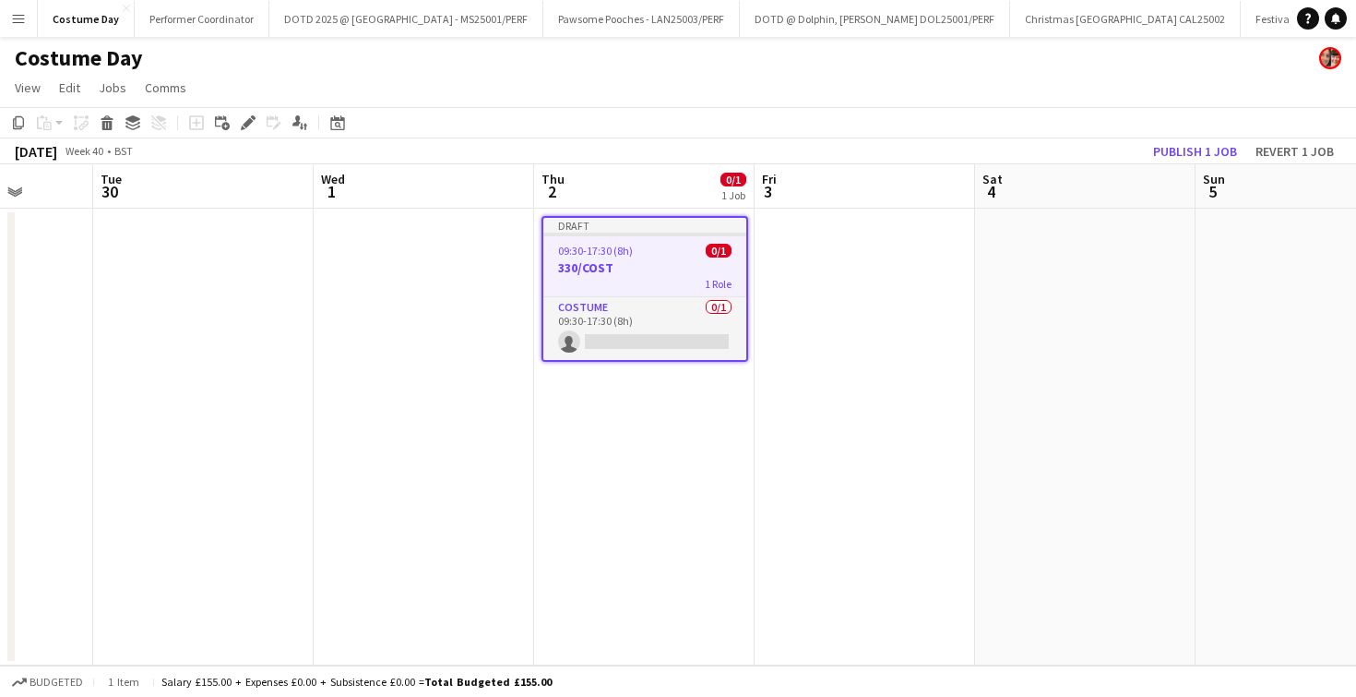
click at [869, 277] on app-date-cell at bounding box center [865, 437] width 221 height 457
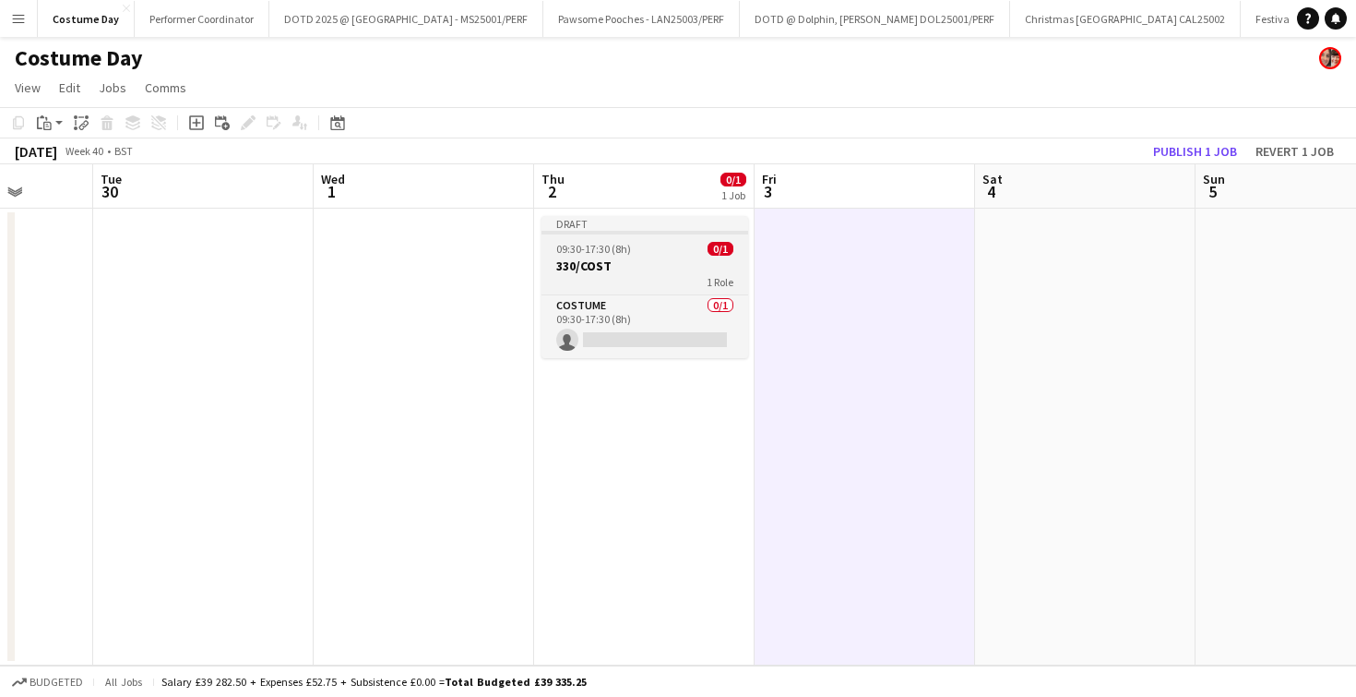
click at [650, 259] on h3 "330/COST" at bounding box center [645, 265] width 207 height 17
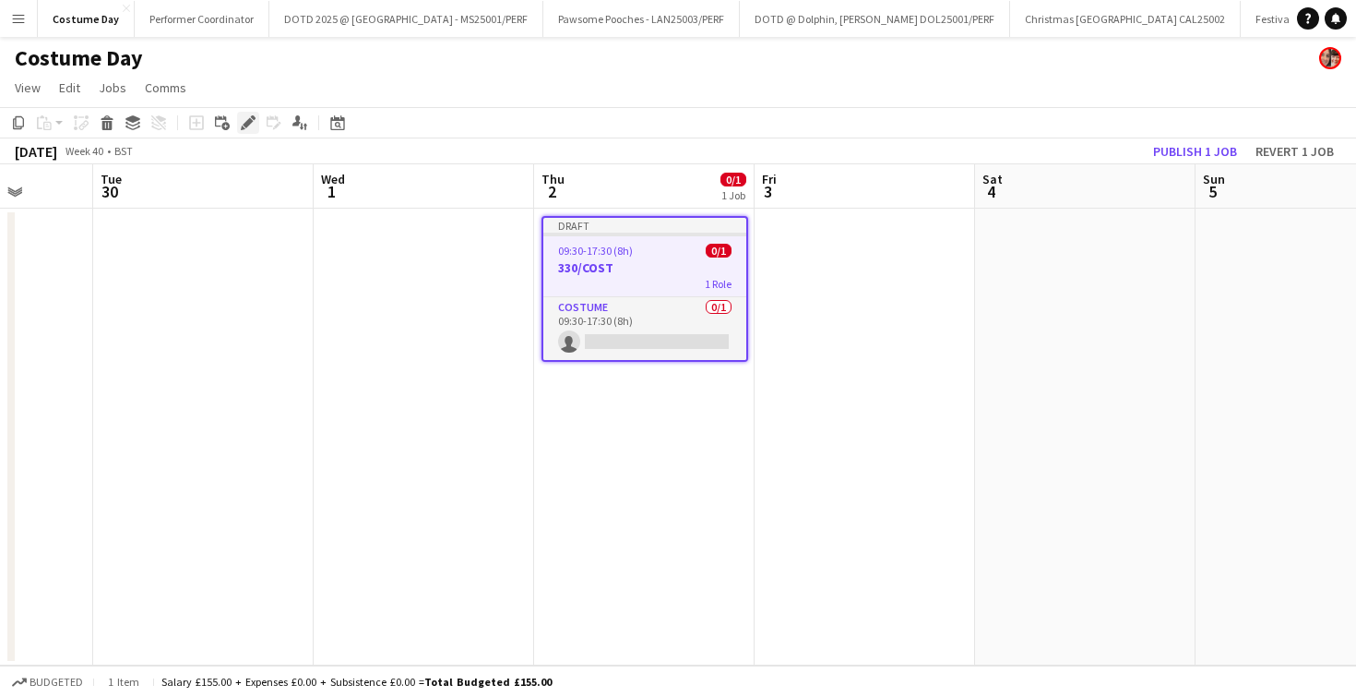
click at [258, 119] on div "Edit" at bounding box center [248, 123] width 22 height 22
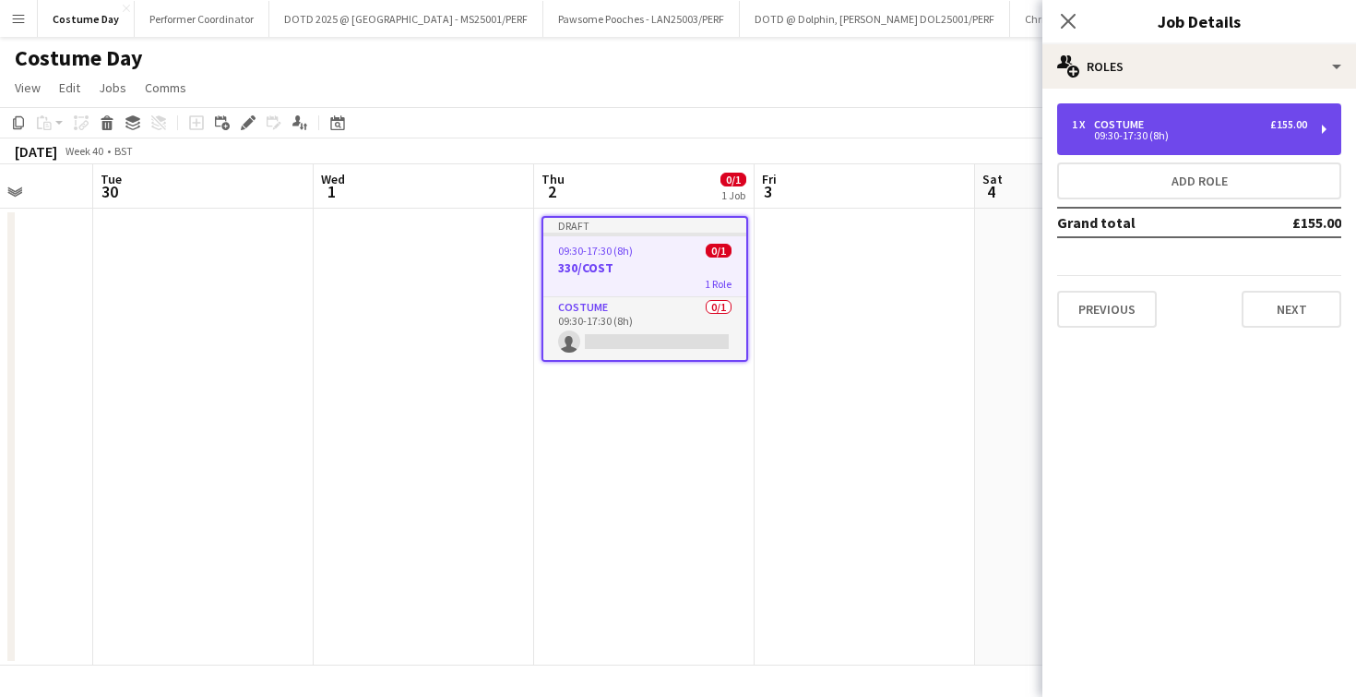
click at [1142, 125] on div "Costume" at bounding box center [1122, 124] width 57 height 13
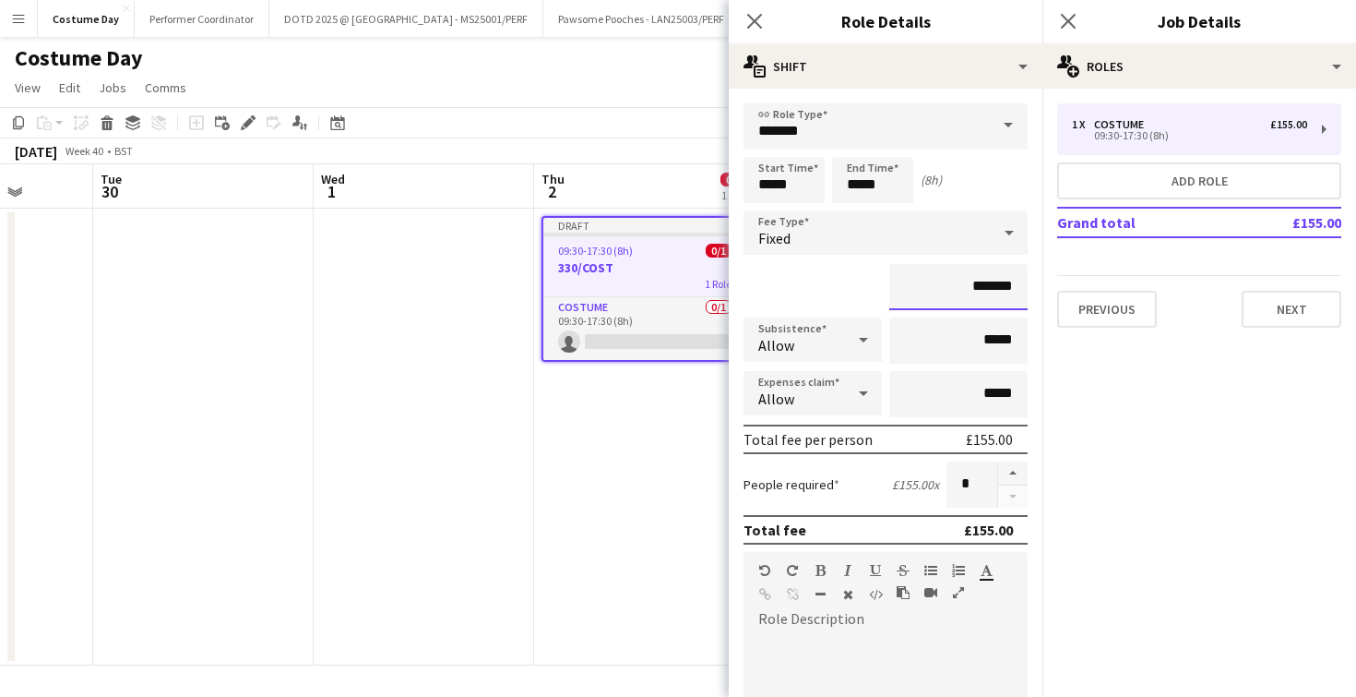
click at [990, 289] on input "*******" at bounding box center [958, 287] width 138 height 46
type input "*******"
click at [800, 302] on div "*******" at bounding box center [886, 287] width 284 height 46
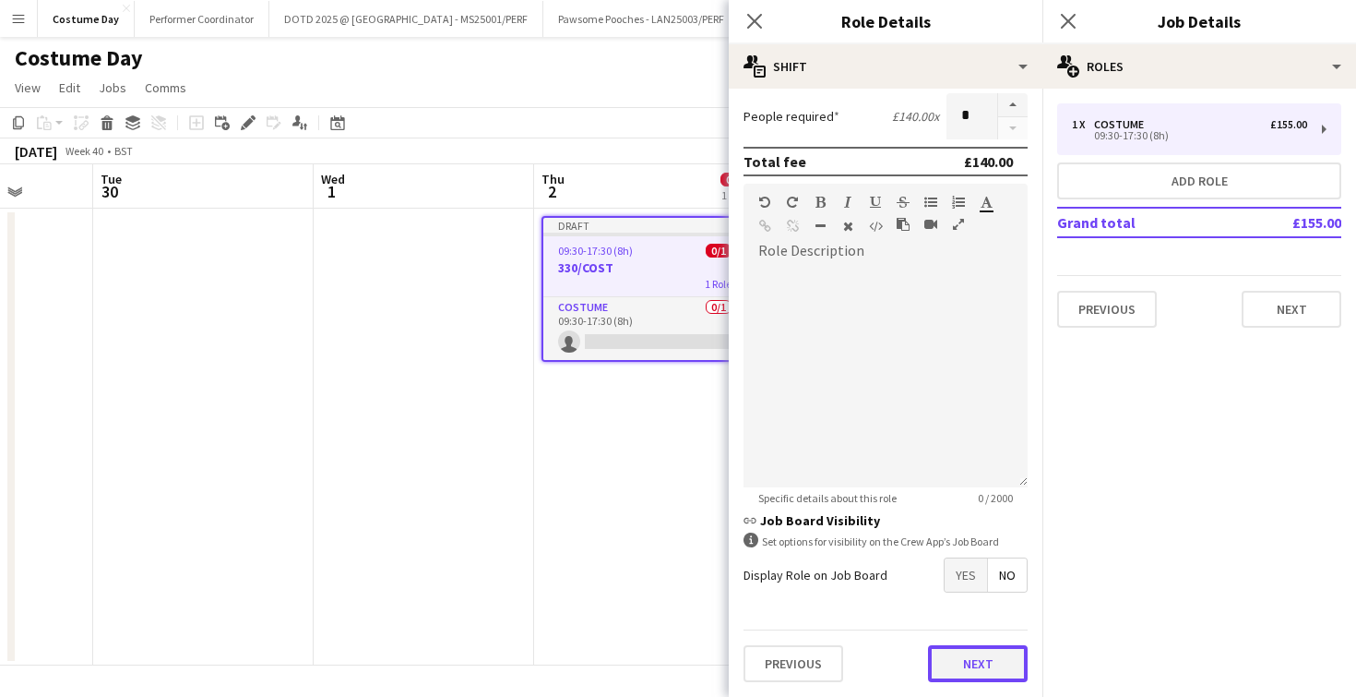
click at [950, 672] on button "Next" at bounding box center [978, 663] width 100 height 37
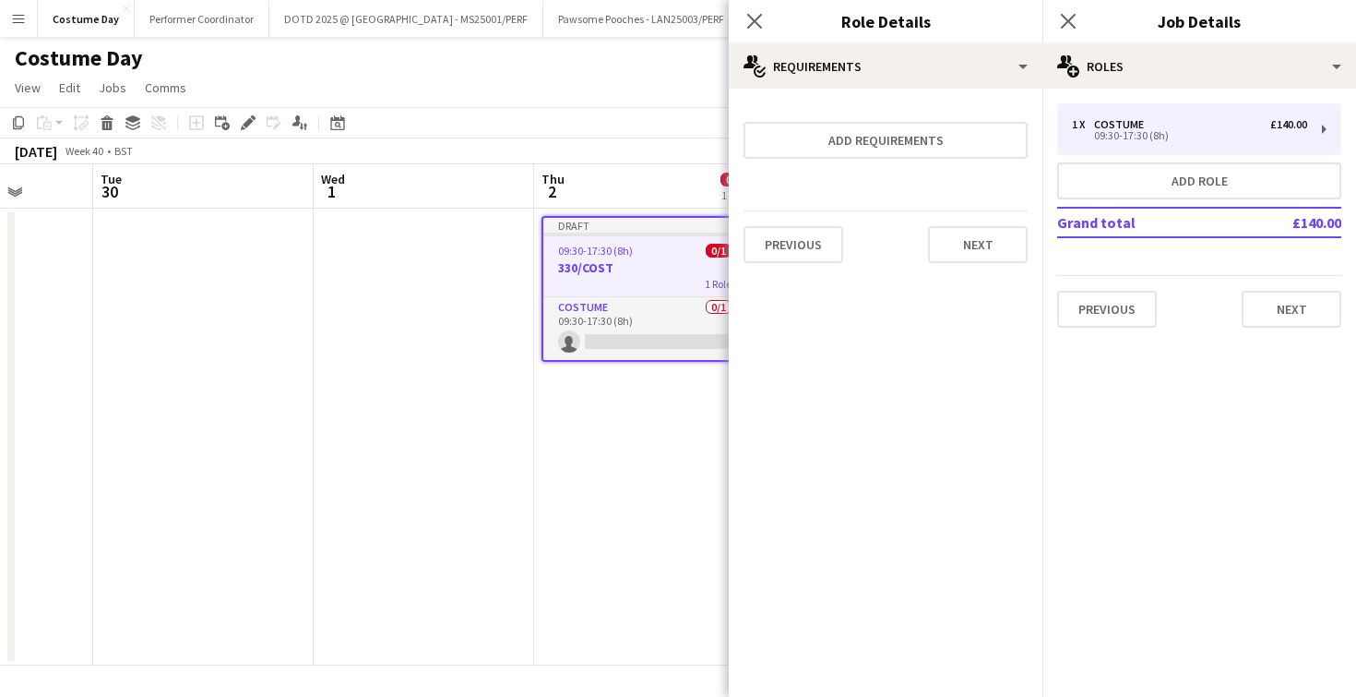
scroll to position [0, 0]
click at [748, 21] on icon "Close pop-in" at bounding box center [755, 21] width 18 height 18
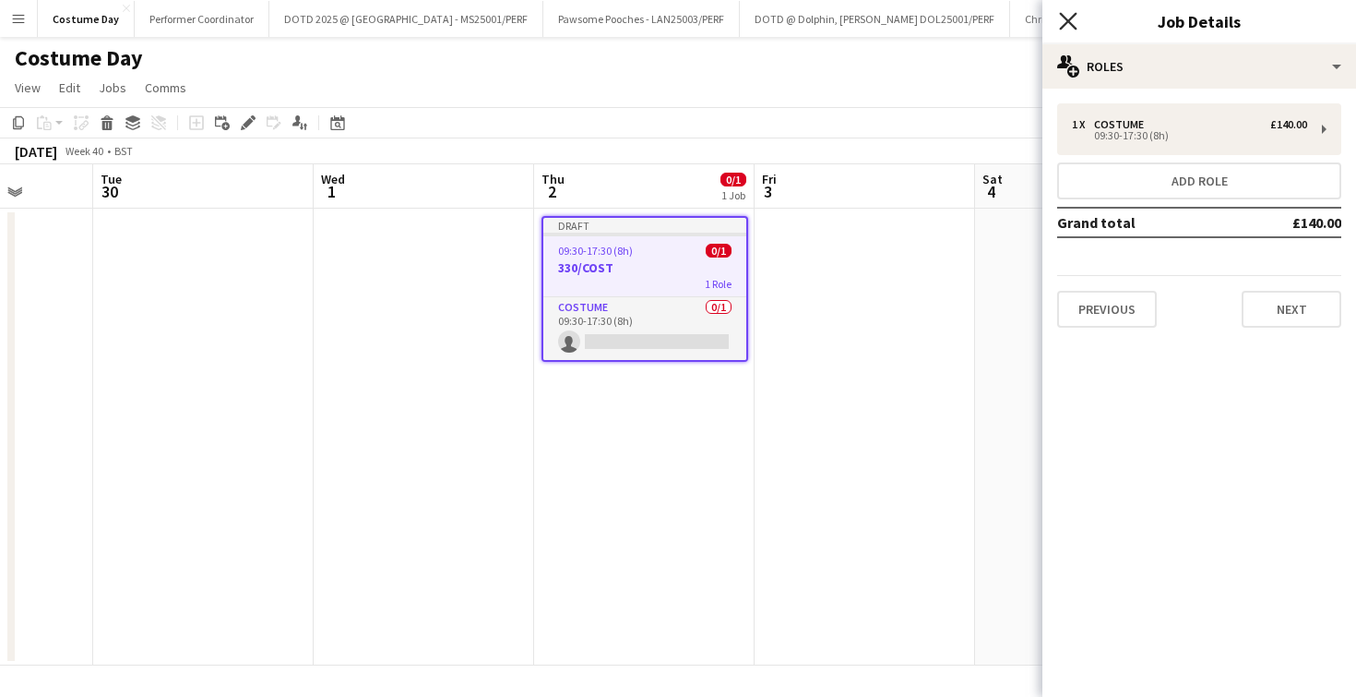
click at [1073, 18] on icon "Close pop-in" at bounding box center [1068, 21] width 18 height 18
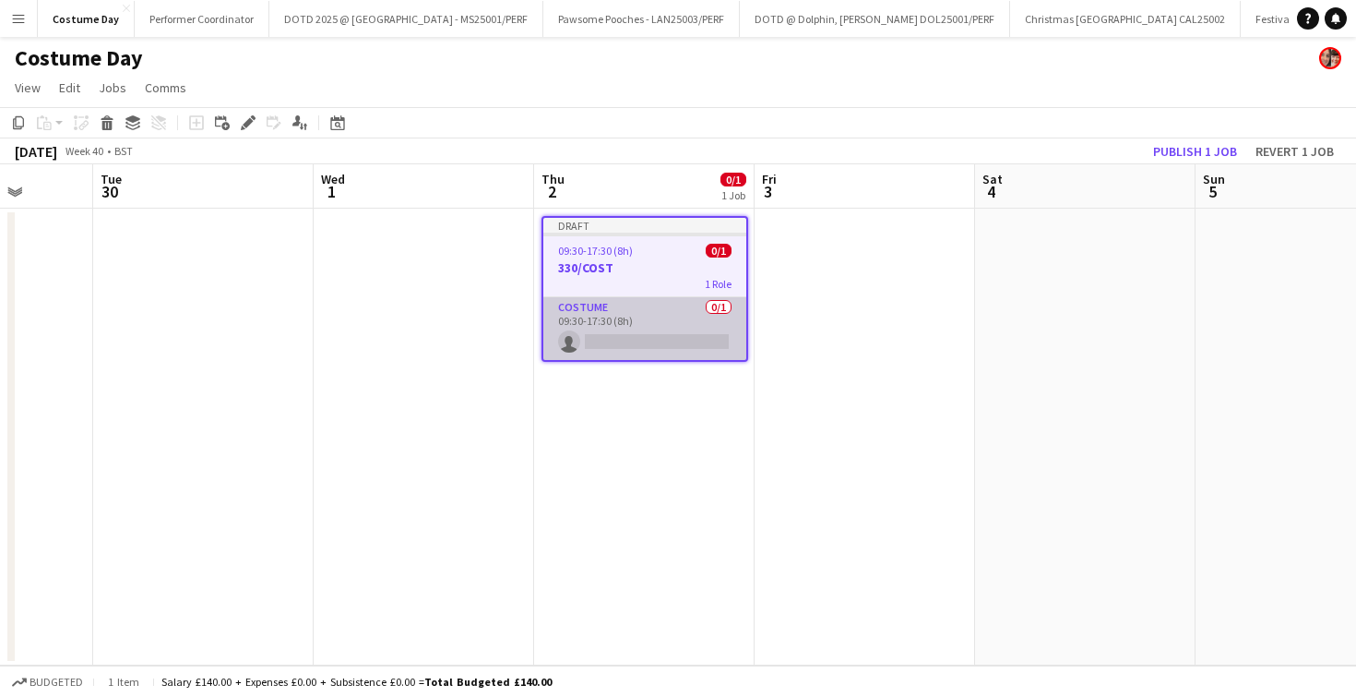
click at [651, 339] on app-card-role "Costume 0/1 09:30-17:30 (8h) single-neutral-actions" at bounding box center [644, 328] width 203 height 63
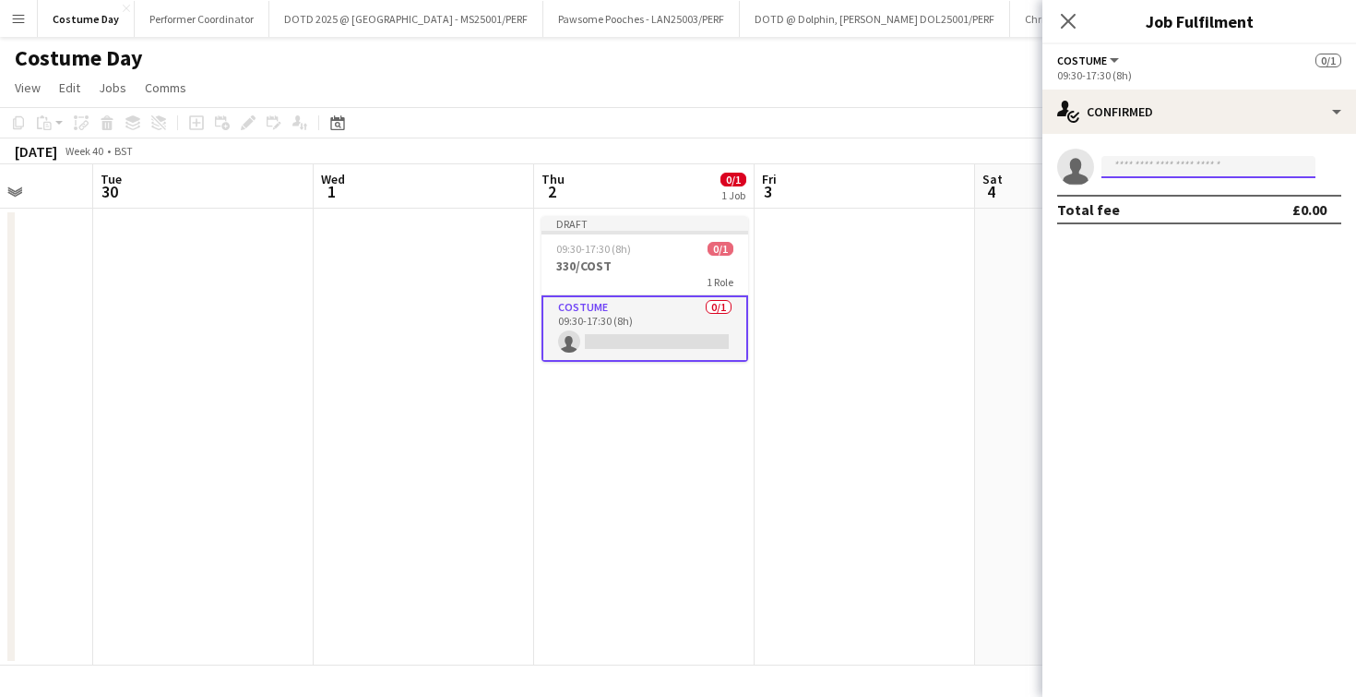
click at [1139, 171] on input at bounding box center [1209, 167] width 214 height 22
click at [1075, 17] on icon "Close pop-in" at bounding box center [1068, 21] width 18 height 18
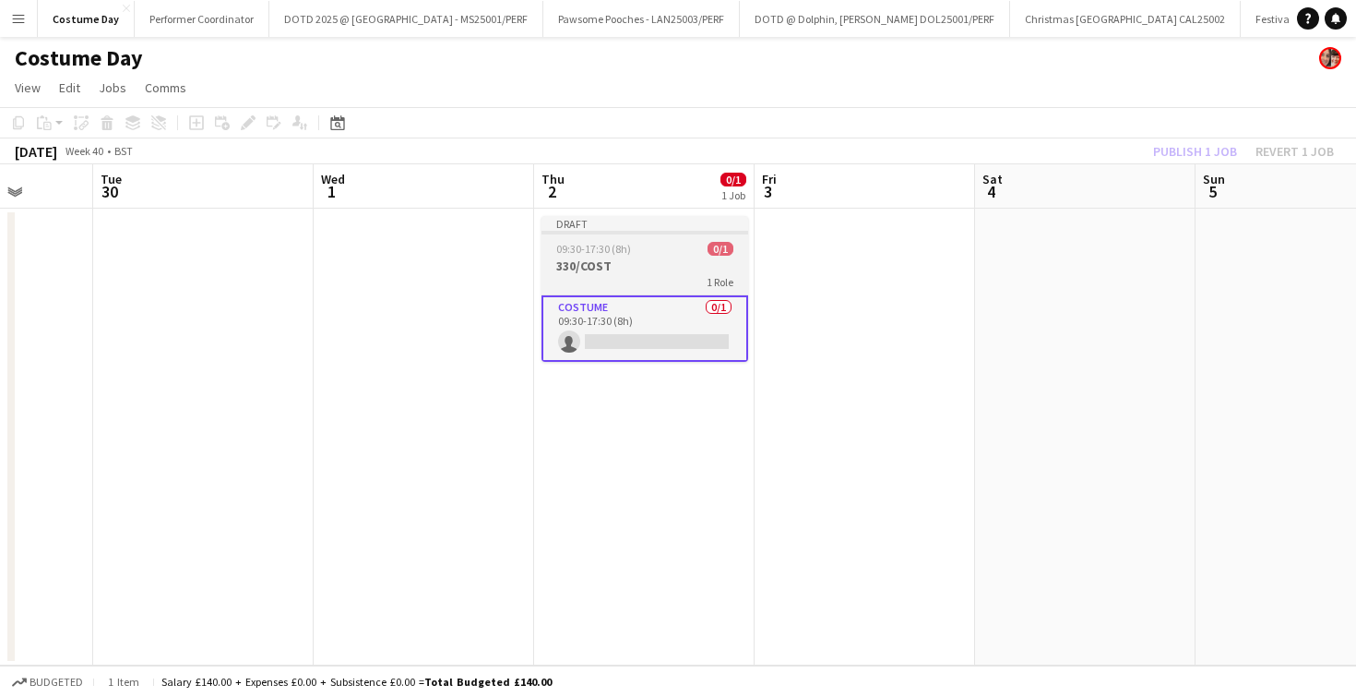
click at [642, 254] on div "09:30-17:30 (8h) 0/1" at bounding box center [645, 249] width 207 height 14
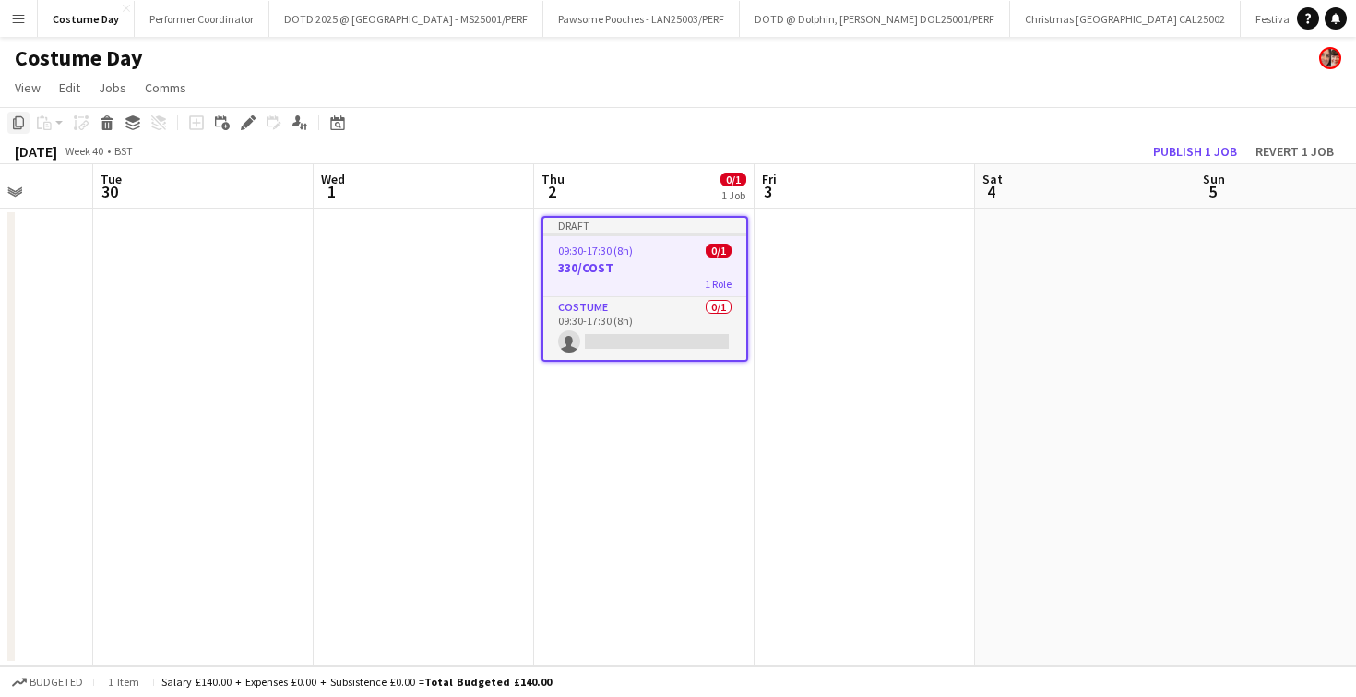
click at [13, 125] on icon at bounding box center [18, 122] width 11 height 13
click at [844, 257] on app-date-cell at bounding box center [865, 437] width 221 height 457
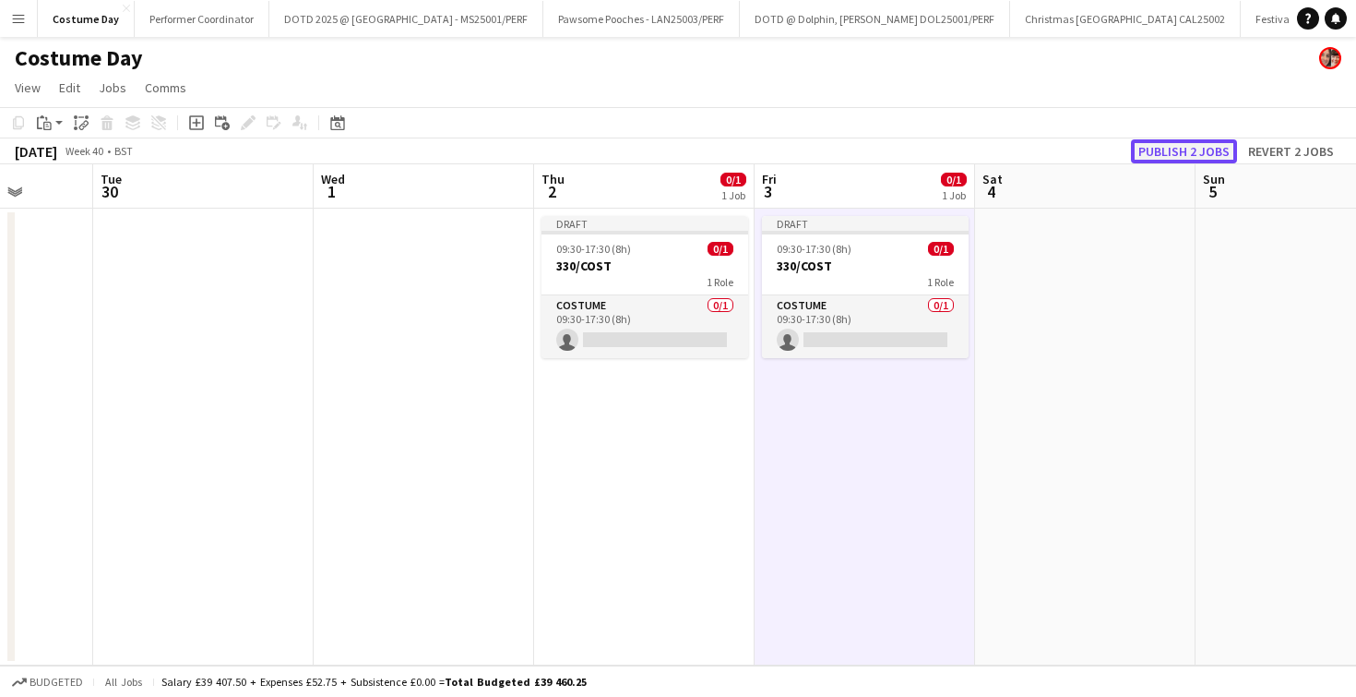
click at [1162, 155] on button "Publish 2 jobs" at bounding box center [1184, 151] width 106 height 24
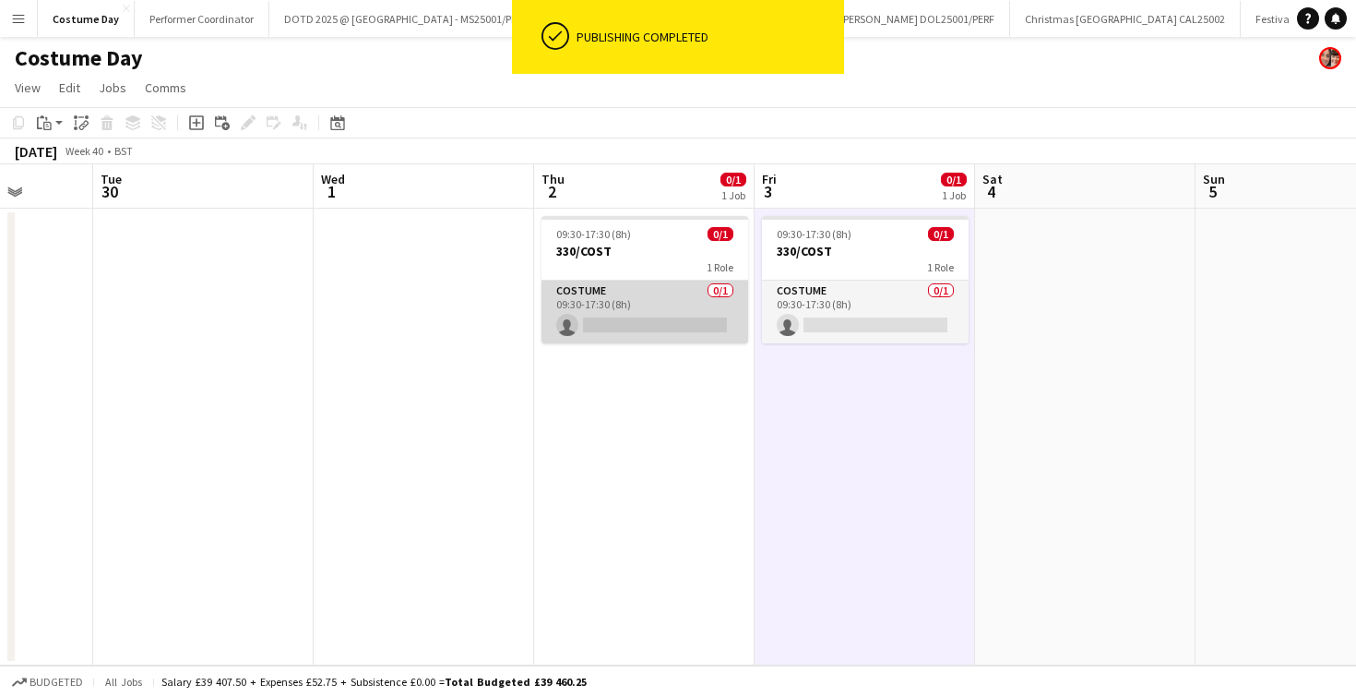
click at [630, 332] on app-card-role "Costume 0/1 09:30-17:30 (8h) single-neutral-actions" at bounding box center [645, 311] width 207 height 63
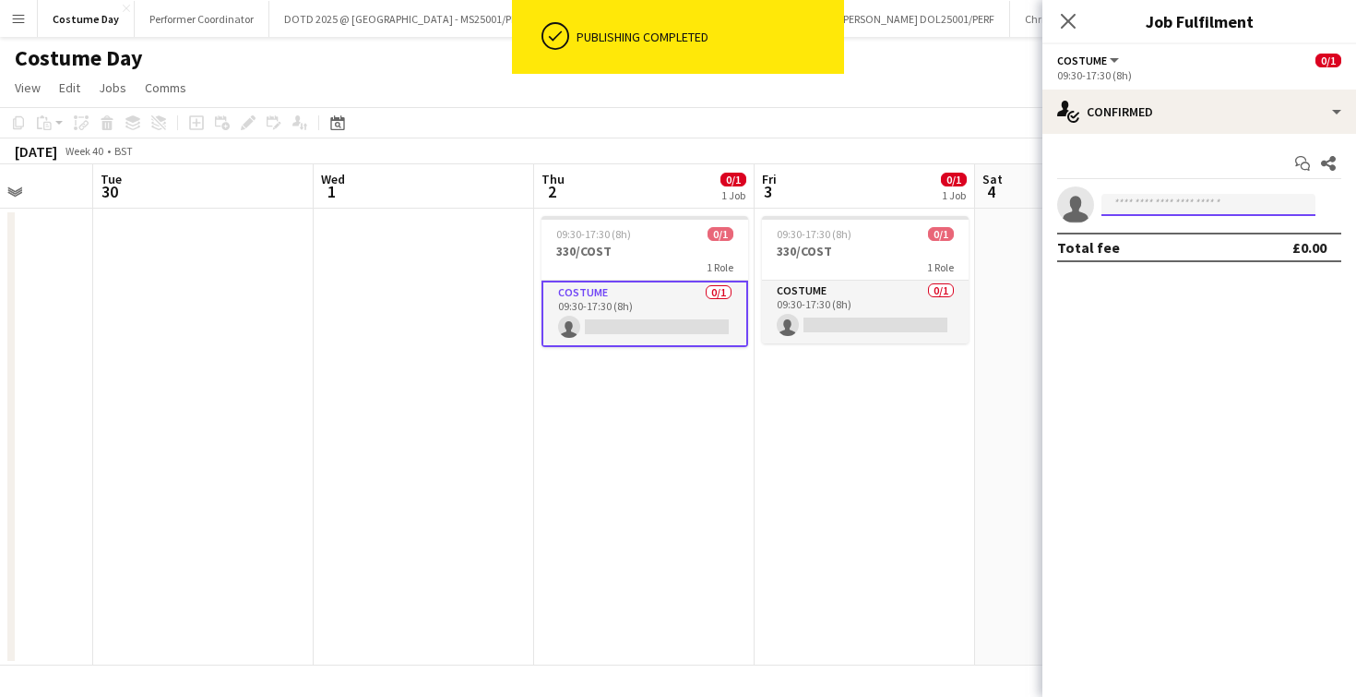
click at [1139, 210] on input at bounding box center [1209, 205] width 214 height 22
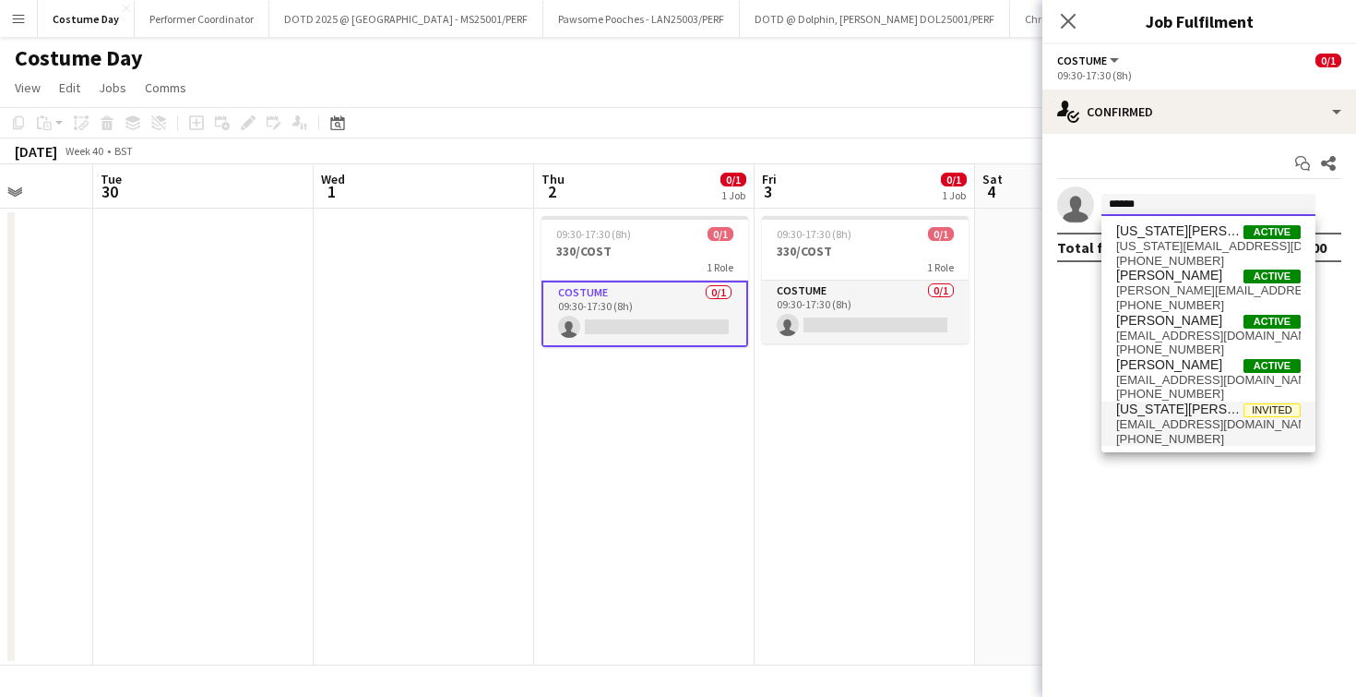
type input "******"
click at [1156, 412] on span "[US_STATE][PERSON_NAME] [PERSON_NAME]" at bounding box center [1179, 409] width 127 height 16
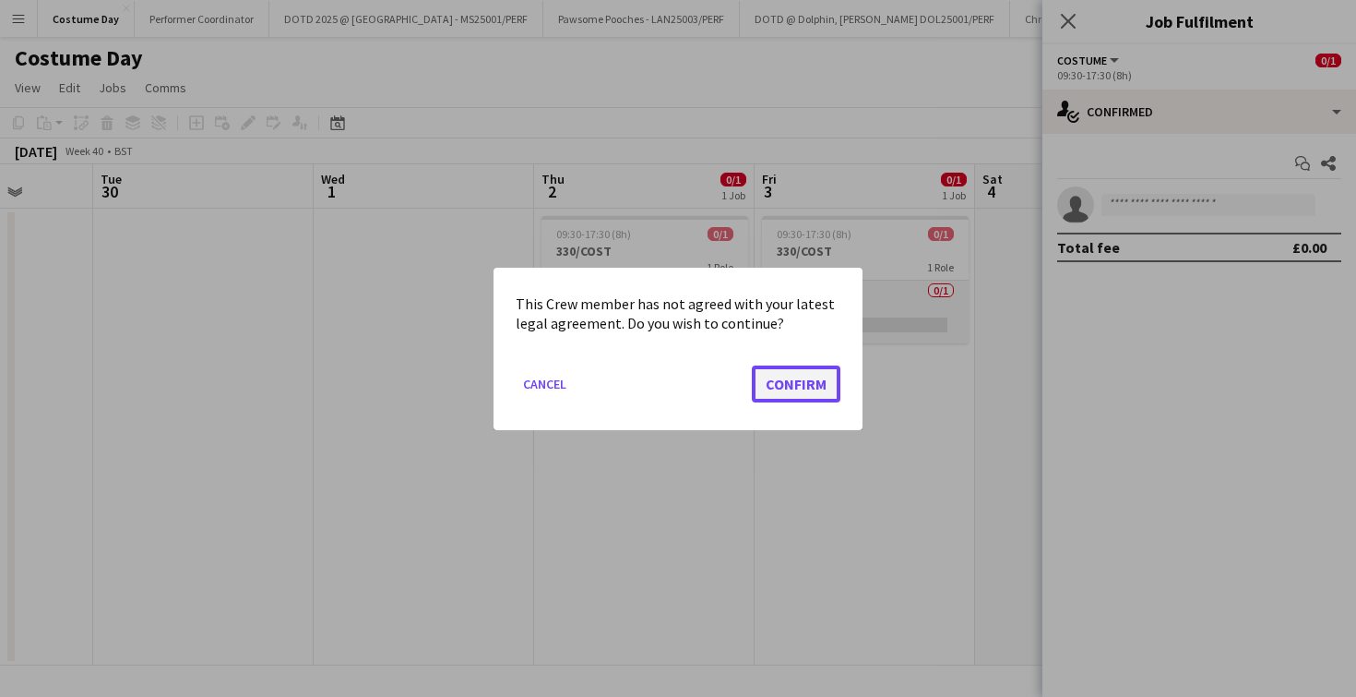
click at [799, 396] on button "Confirm" at bounding box center [796, 382] width 89 height 37
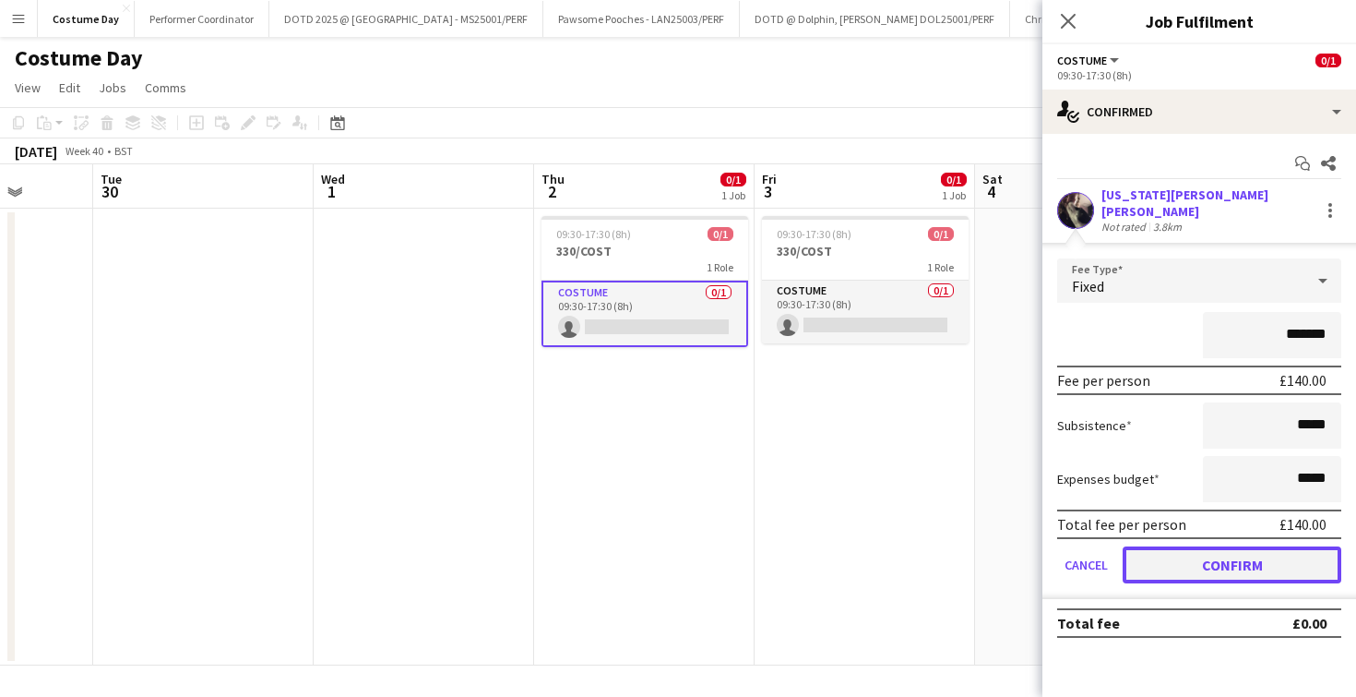
click at [1247, 555] on button "Confirm" at bounding box center [1232, 564] width 219 height 37
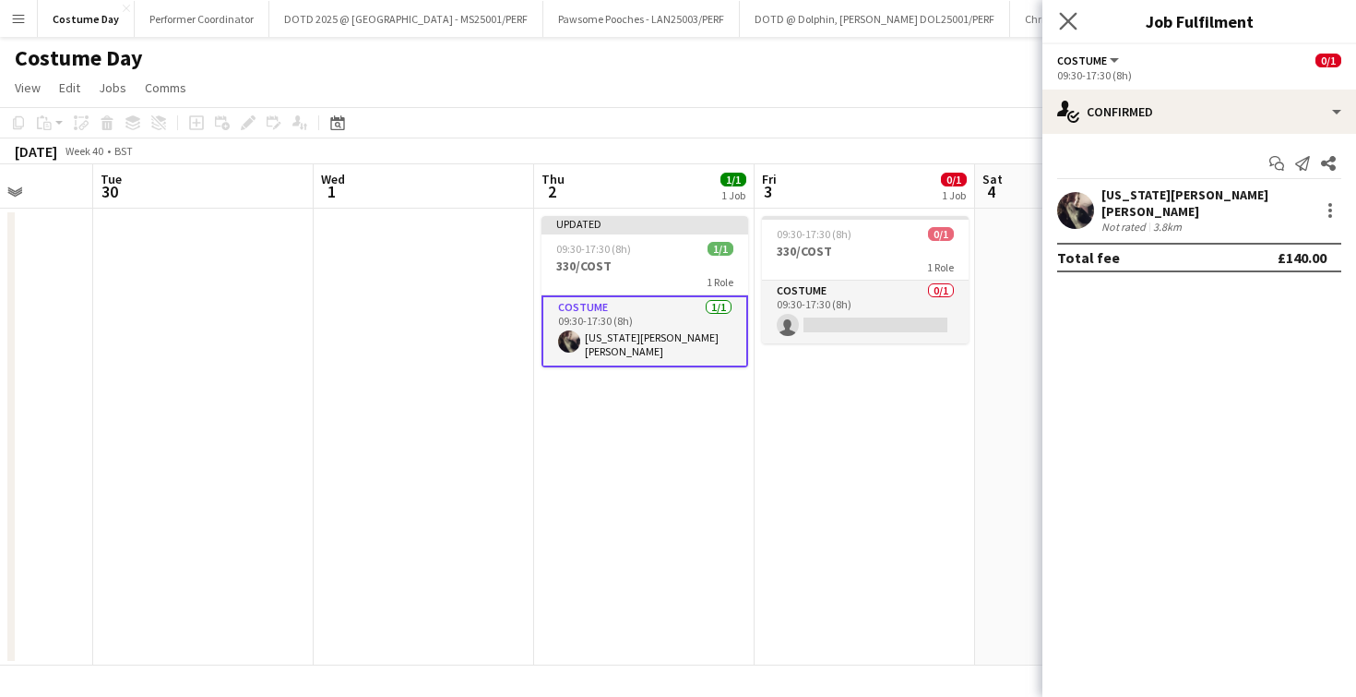
click at [1058, 16] on app-icon "Close pop-in" at bounding box center [1069, 21] width 27 height 27
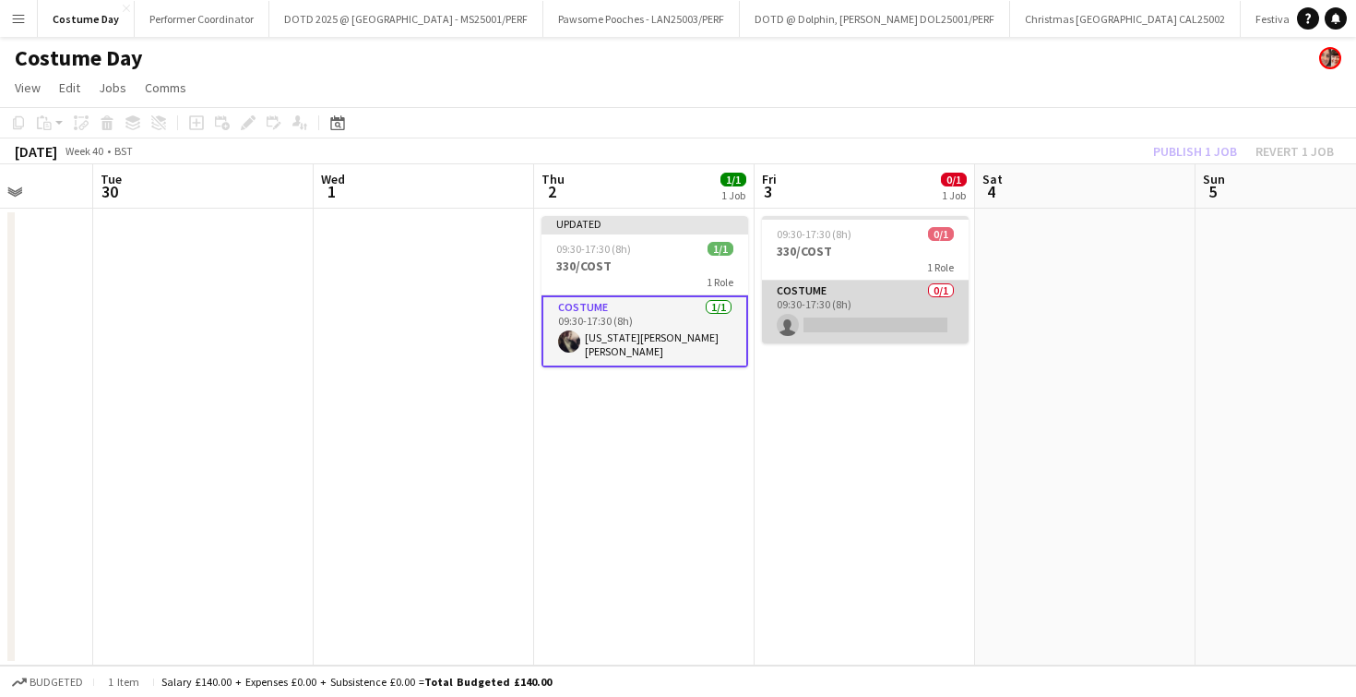
click at [868, 328] on app-card-role "Costume 0/1 09:30-17:30 (8h) single-neutral-actions" at bounding box center [865, 311] width 207 height 63
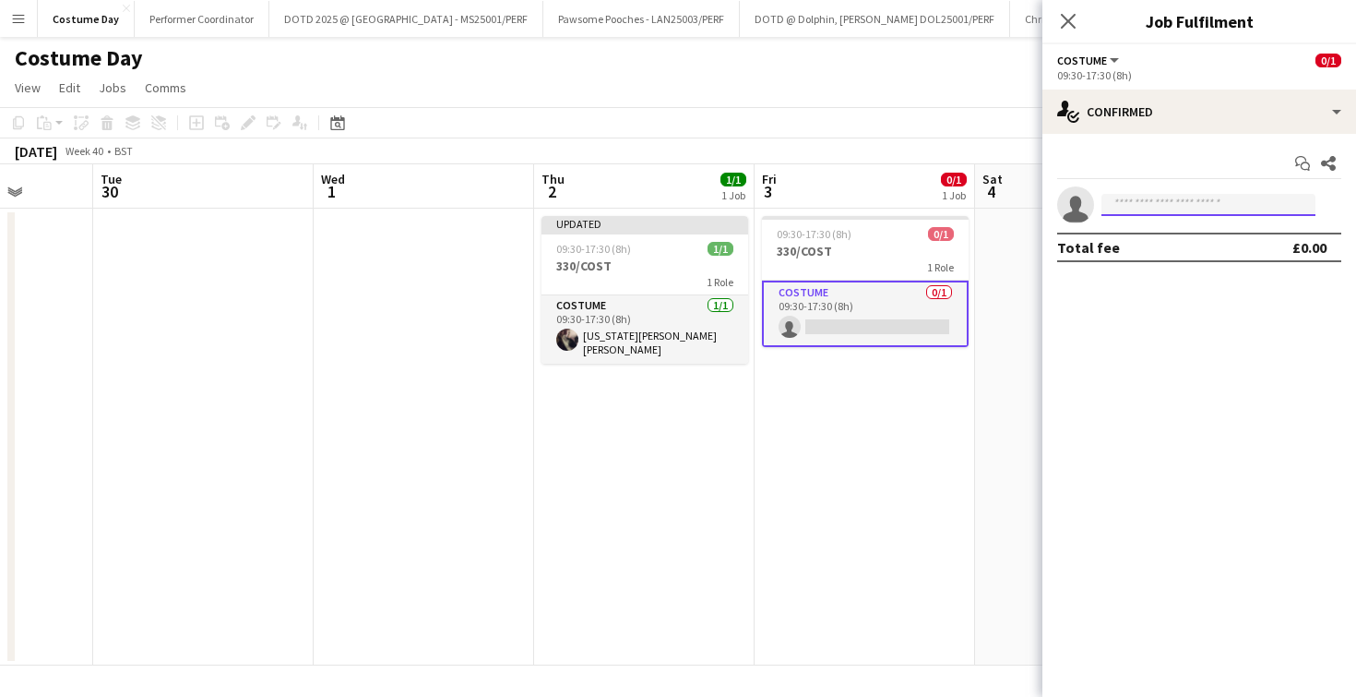
click at [1185, 206] on input at bounding box center [1209, 205] width 214 height 22
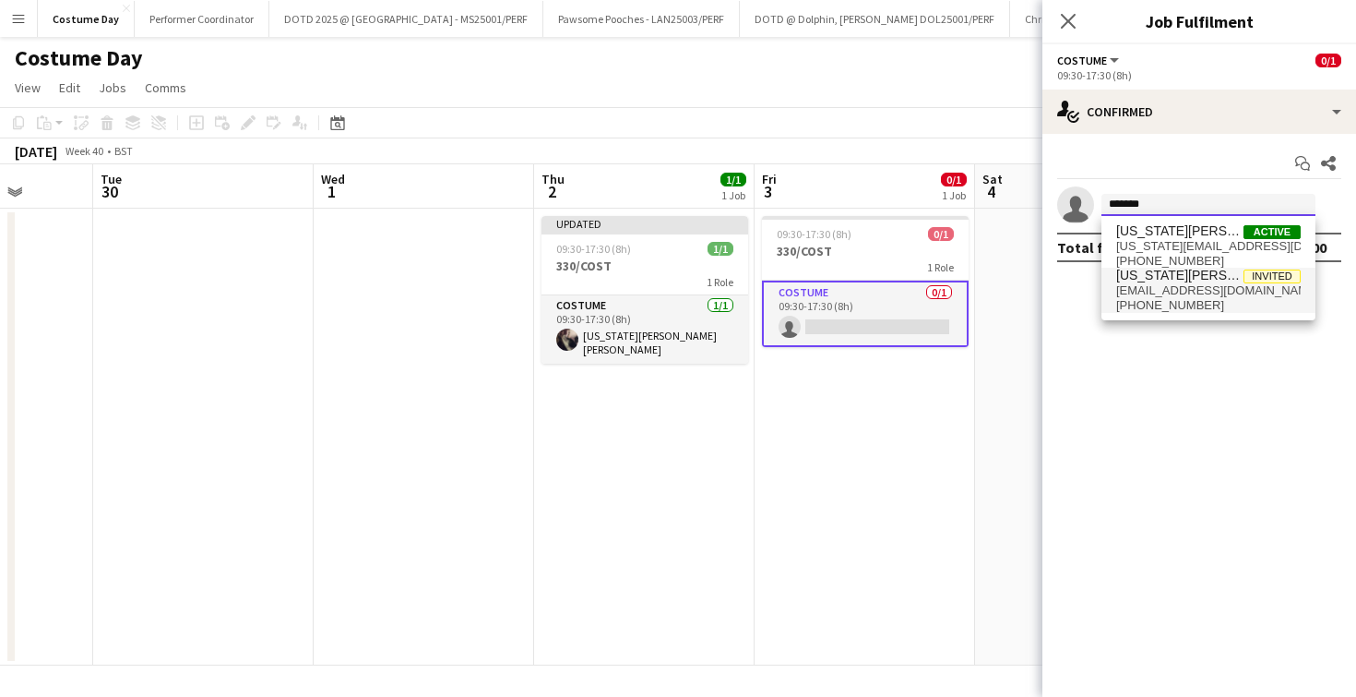
type input "*******"
click at [1200, 307] on span "[PHONE_NUMBER]" at bounding box center [1208, 305] width 185 height 15
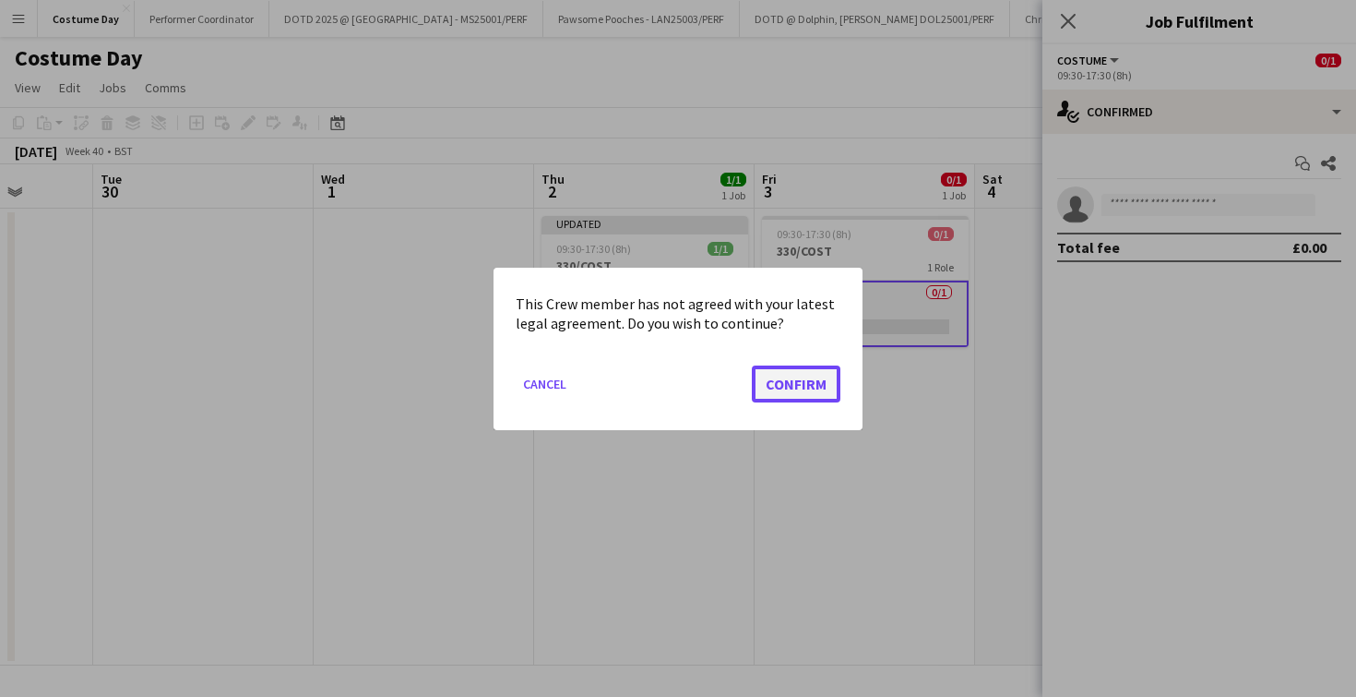
click at [824, 375] on button "Confirm" at bounding box center [796, 382] width 89 height 37
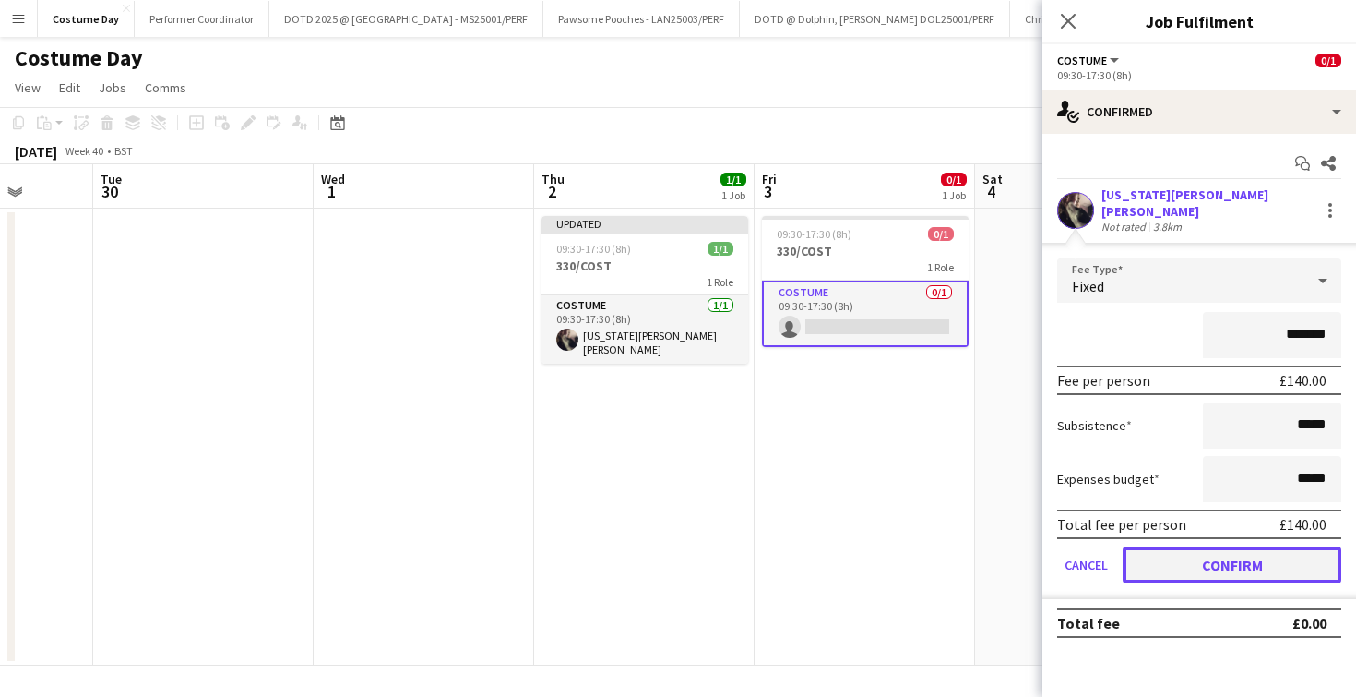
click at [1182, 567] on button "Confirm" at bounding box center [1232, 564] width 219 height 37
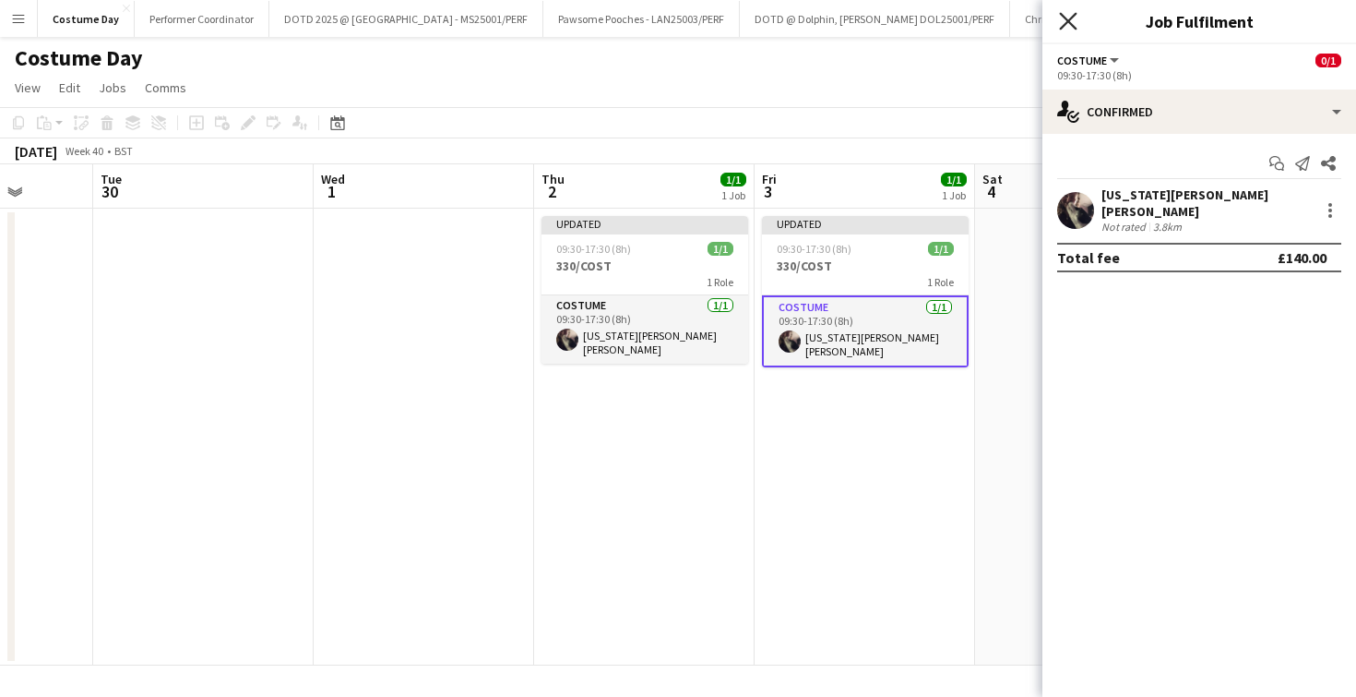
click at [1060, 15] on icon "Close pop-in" at bounding box center [1068, 21] width 18 height 18
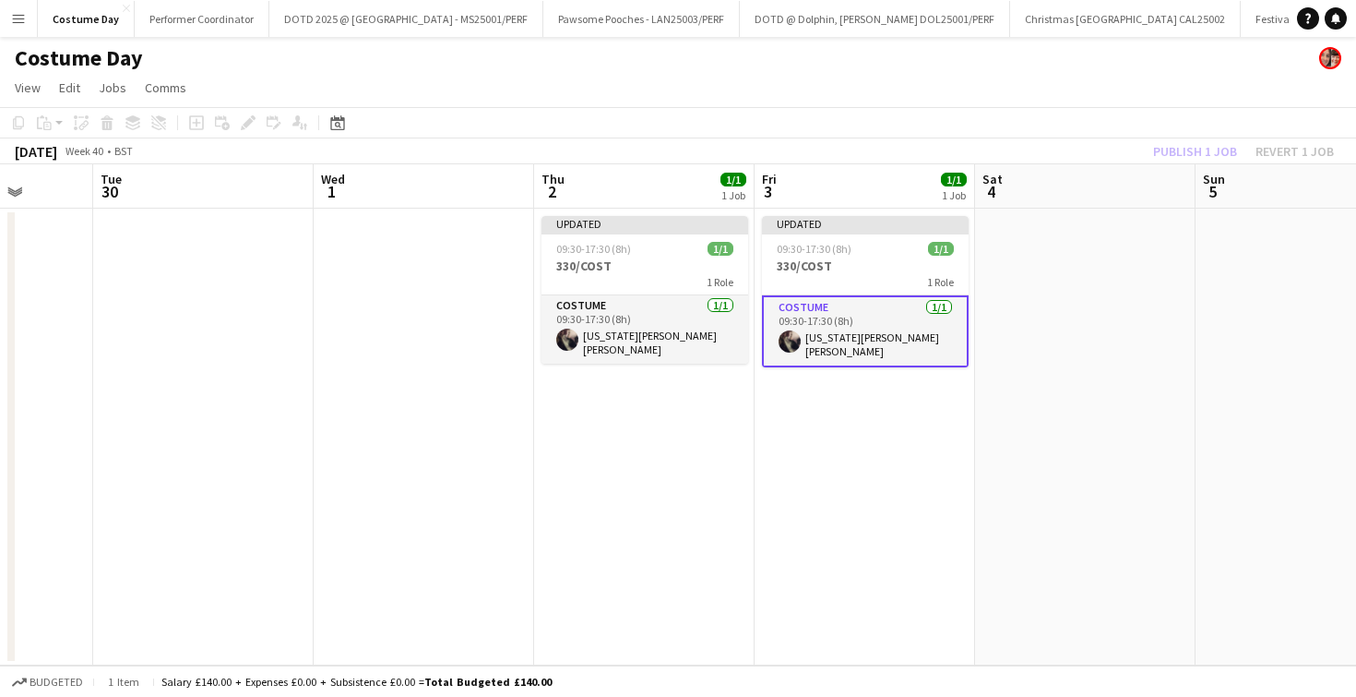
click at [1034, 96] on app-page-menu "View Day view expanded Day view collapsed Month view Date picker Jump to [DATE]…" at bounding box center [678, 89] width 1356 height 35
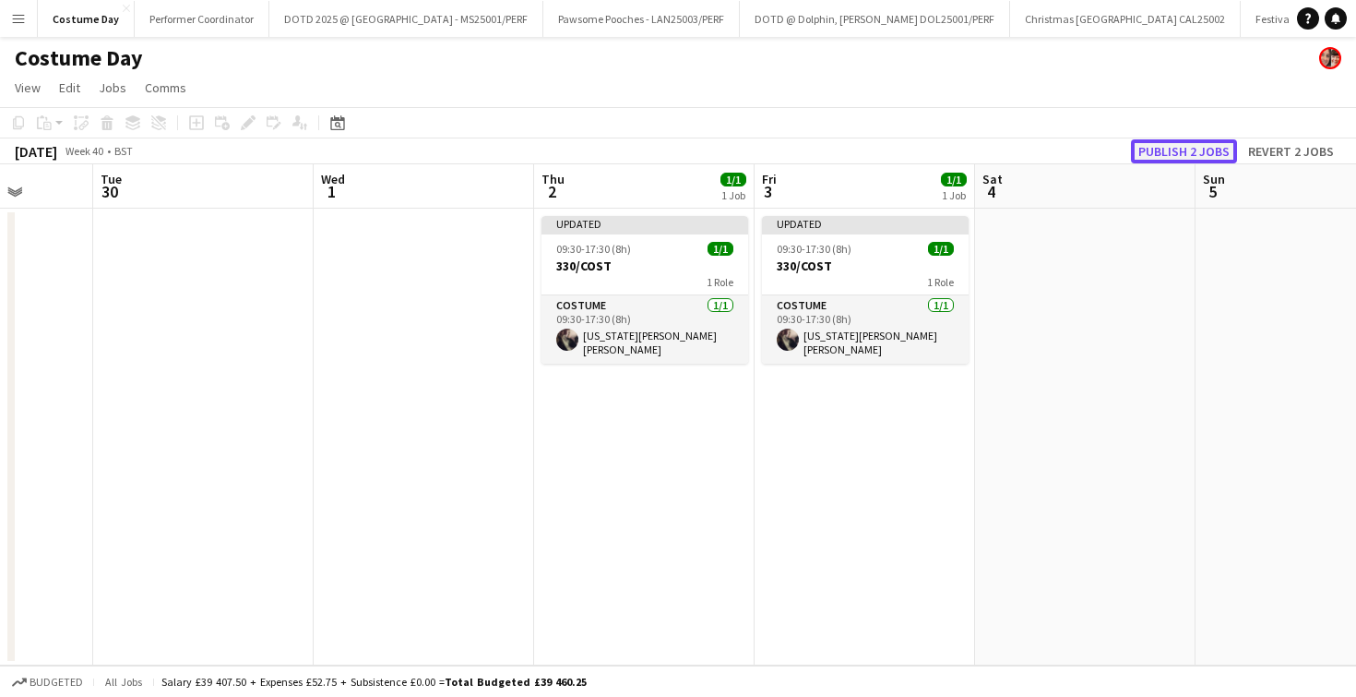
click at [1177, 154] on button "Publish 2 jobs" at bounding box center [1184, 151] width 106 height 24
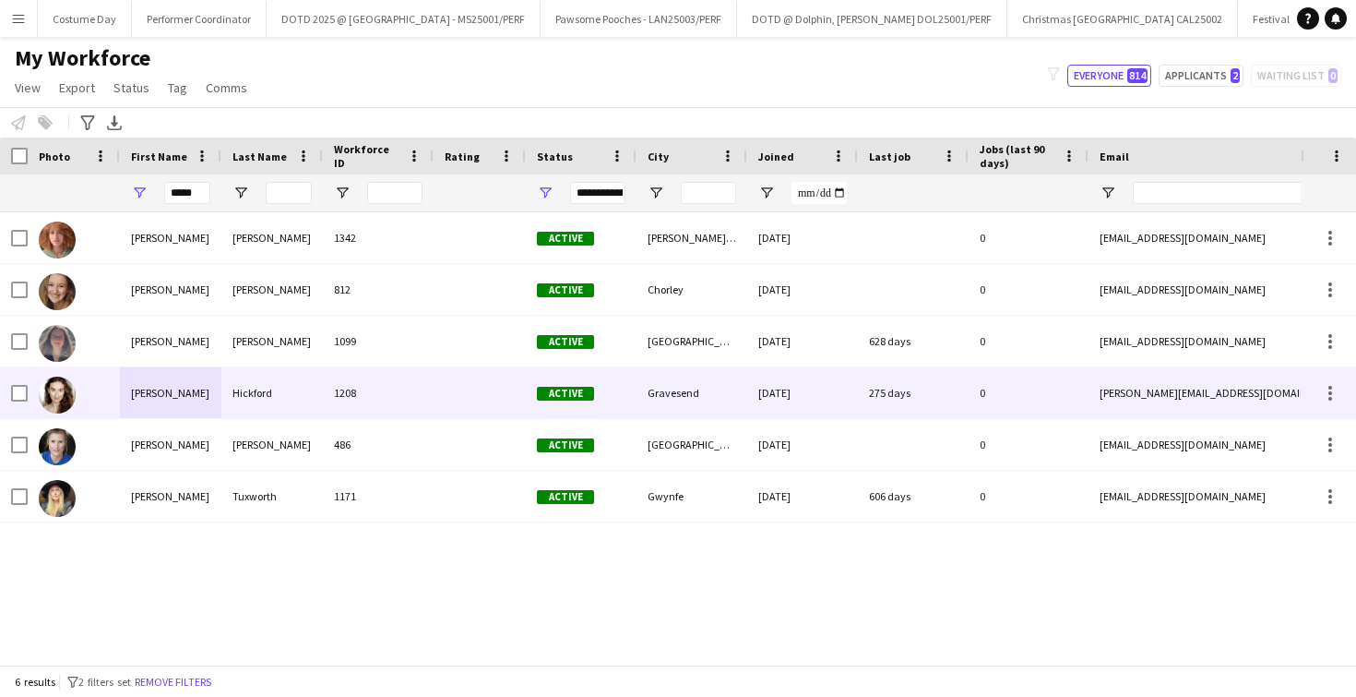
scroll to position [0, 1449]
